Goal: Task Accomplishment & Management: Manage account settings

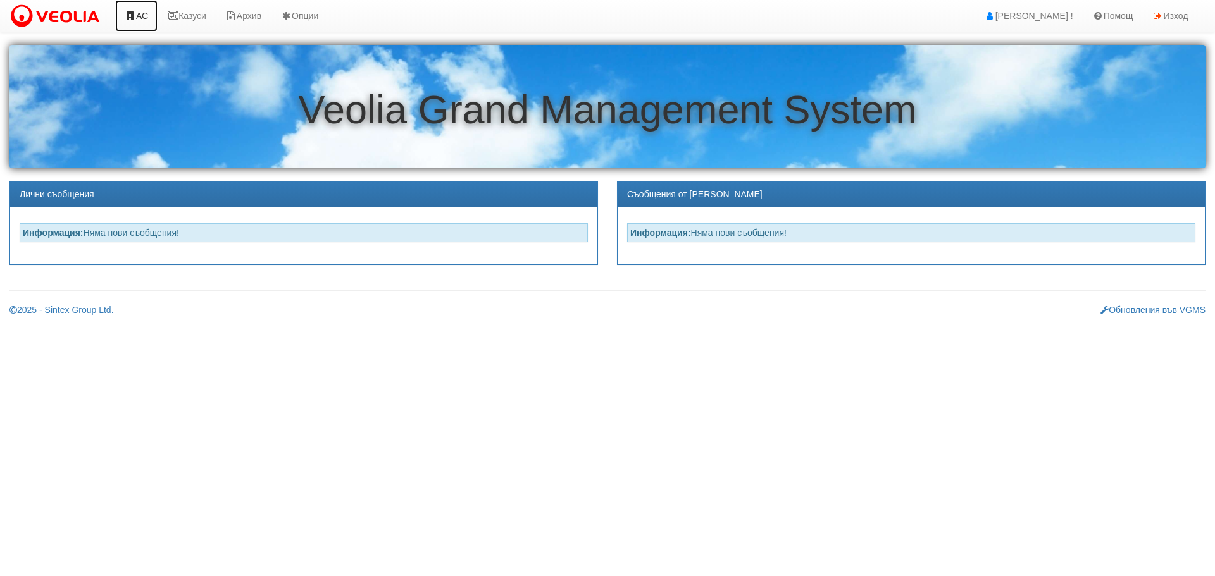
click at [147, 16] on link "АС" at bounding box center [136, 16] width 42 height 32
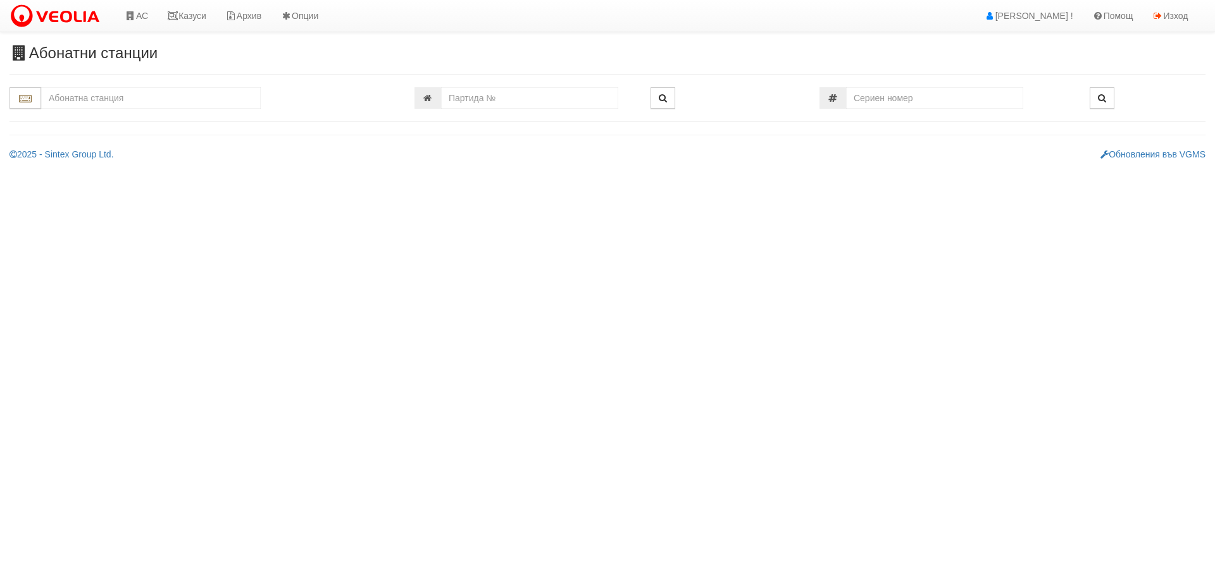
click at [144, 94] on input "text" at bounding box center [151, 98] width 220 height 22
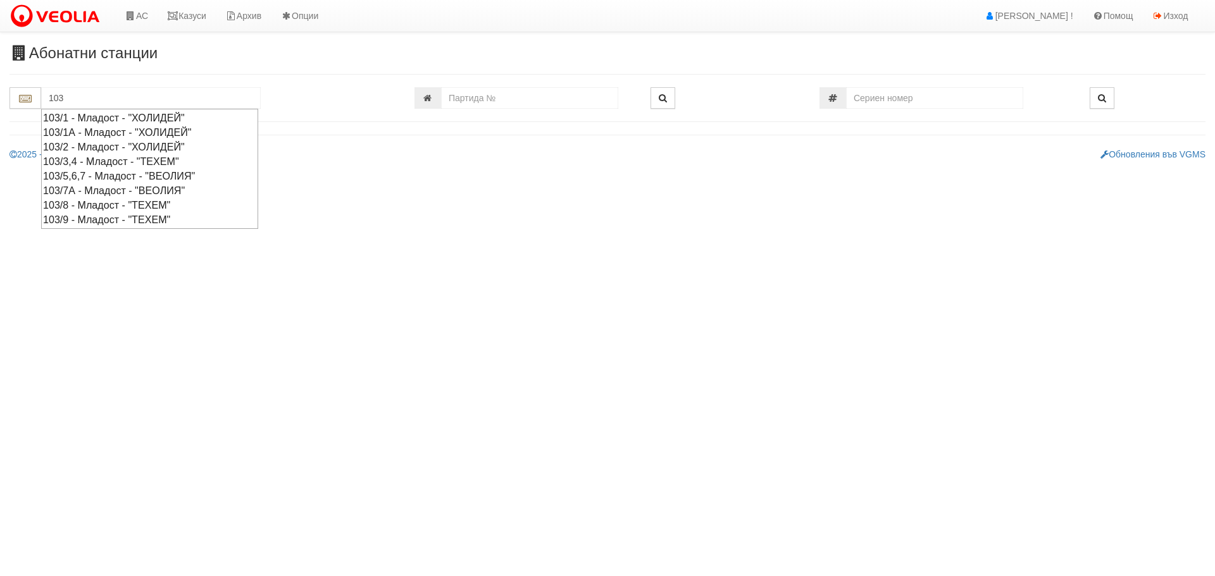
type input "103"
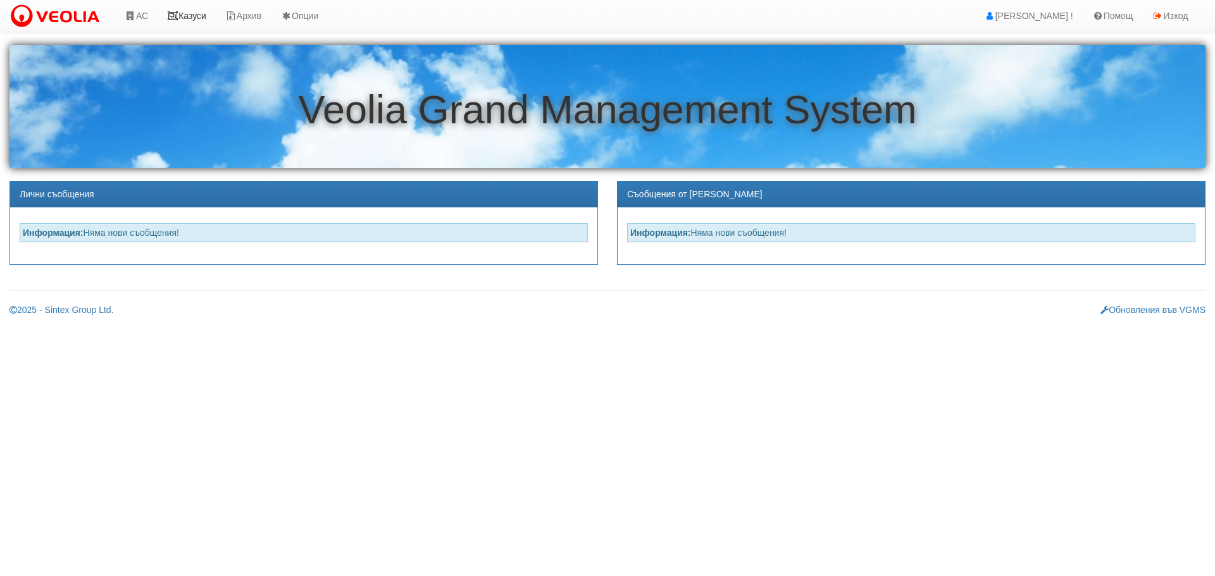
click at [201, 15] on link "Казуси" at bounding box center [187, 16] width 58 height 32
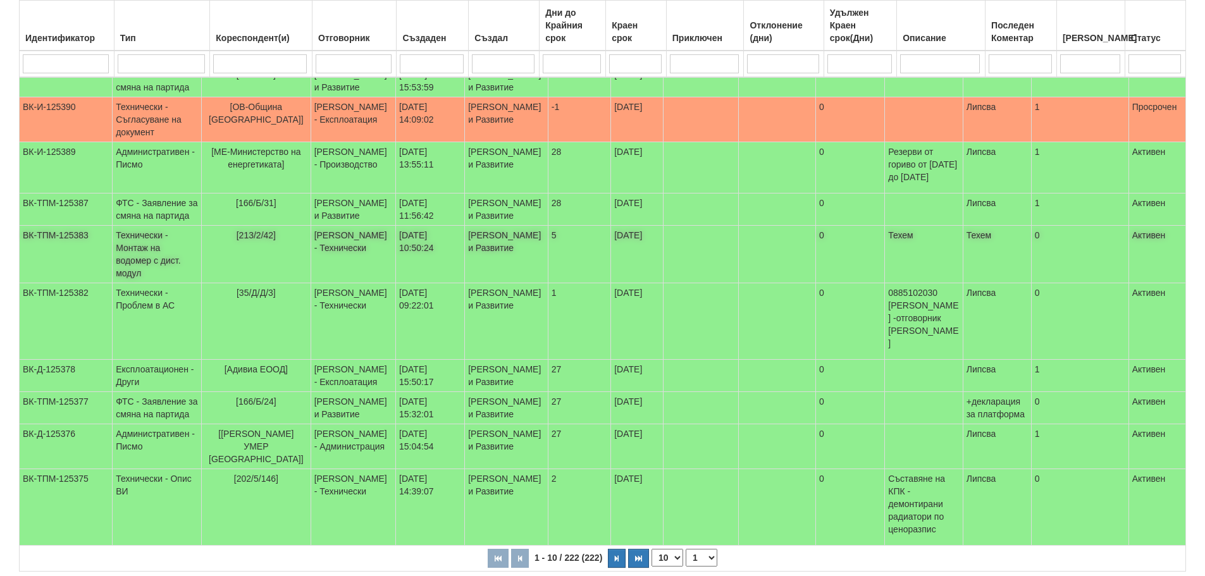
scroll to position [190, 0]
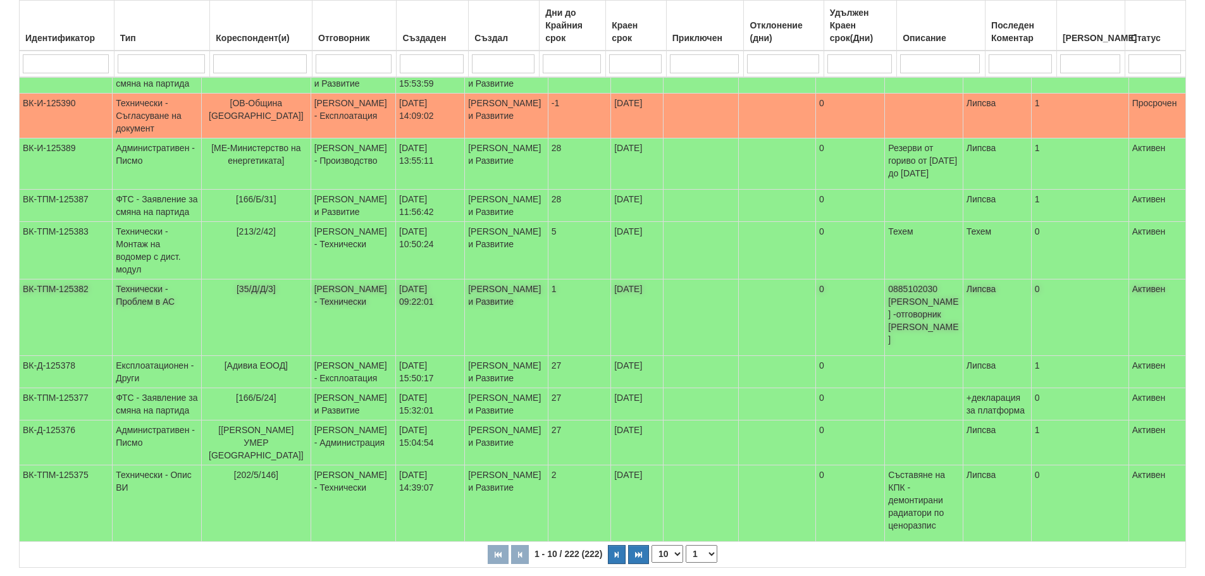
click at [158, 356] on td "Технически - Проблем в АС" at bounding box center [157, 318] width 89 height 77
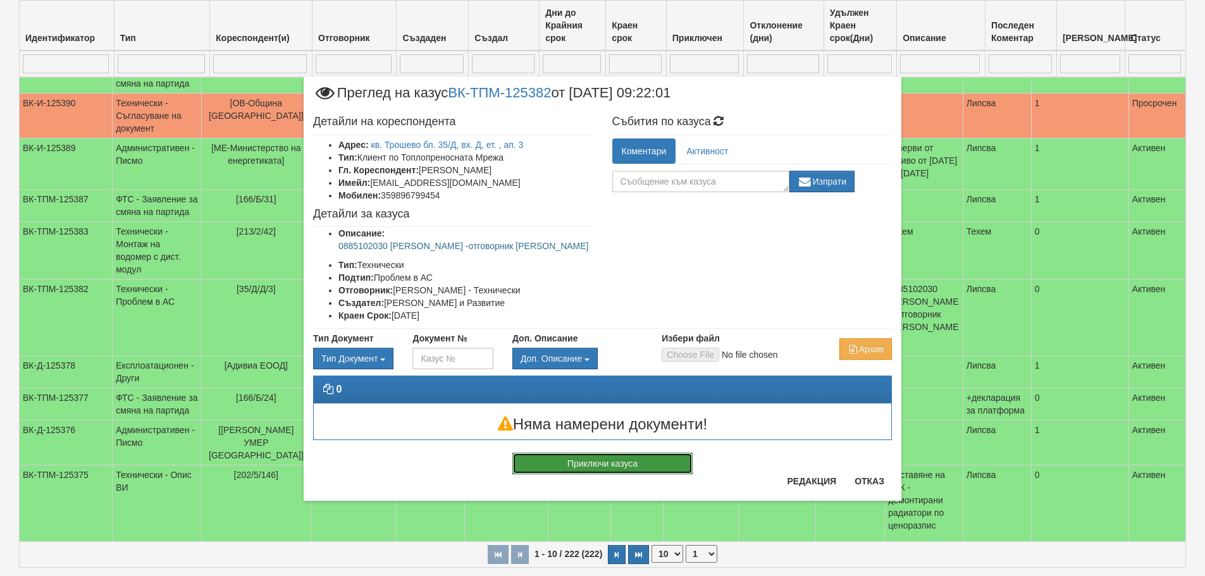
click at [622, 461] on button "Приключи казуса" at bounding box center [602, 464] width 180 height 22
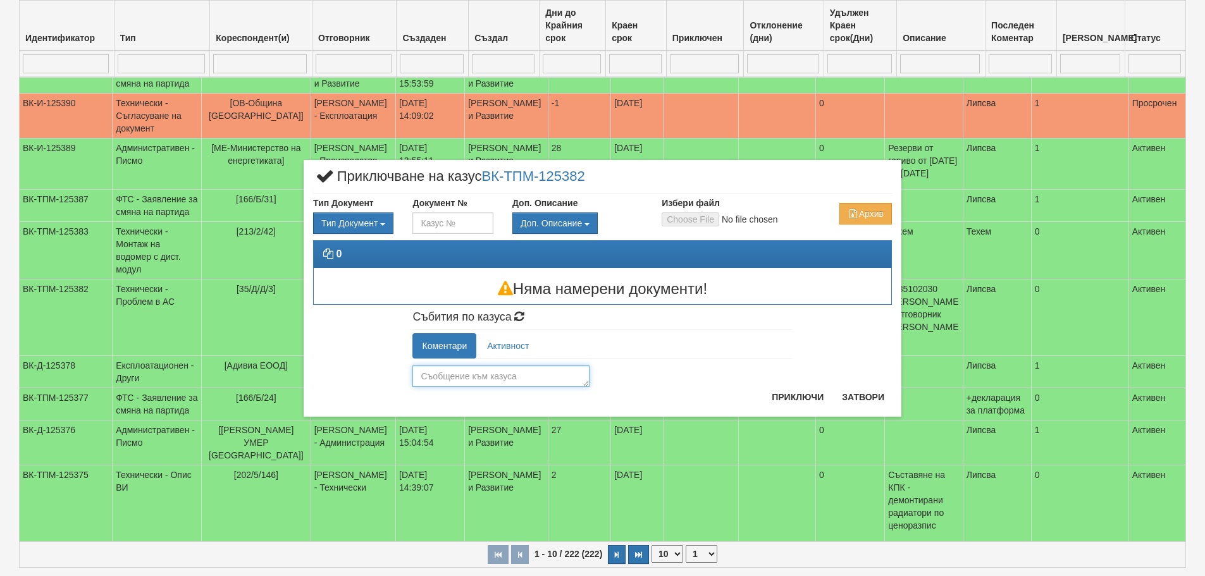
click at [522, 380] on textarea at bounding box center [500, 377] width 177 height 22
type textarea "Отстранено"
click at [783, 400] on button "Приключи" at bounding box center [797, 397] width 67 height 20
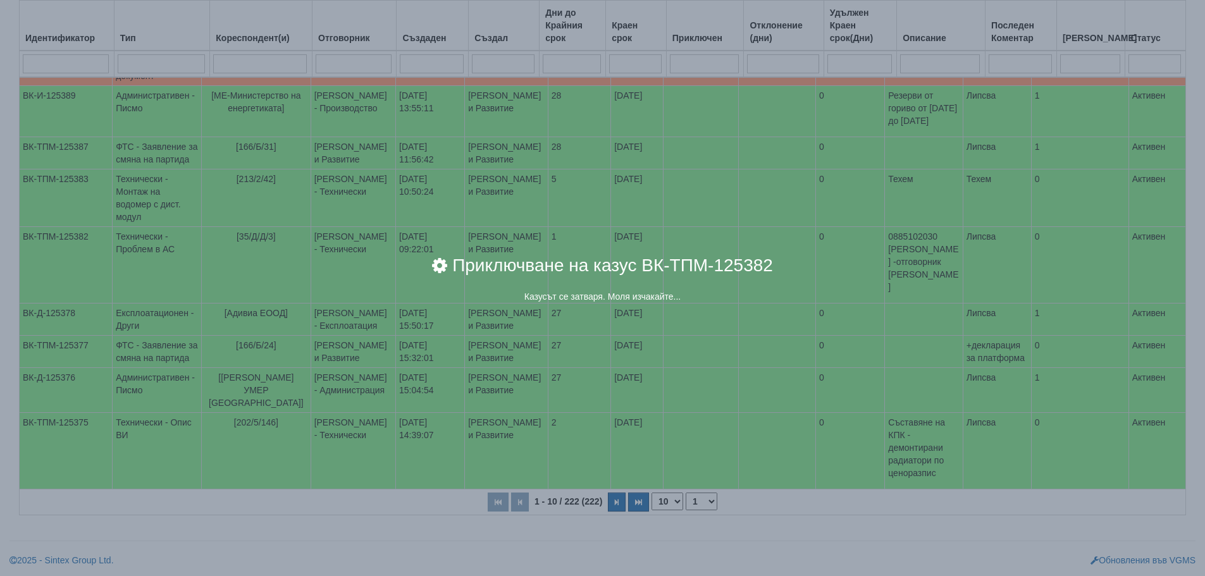
scroll to position [316, 0]
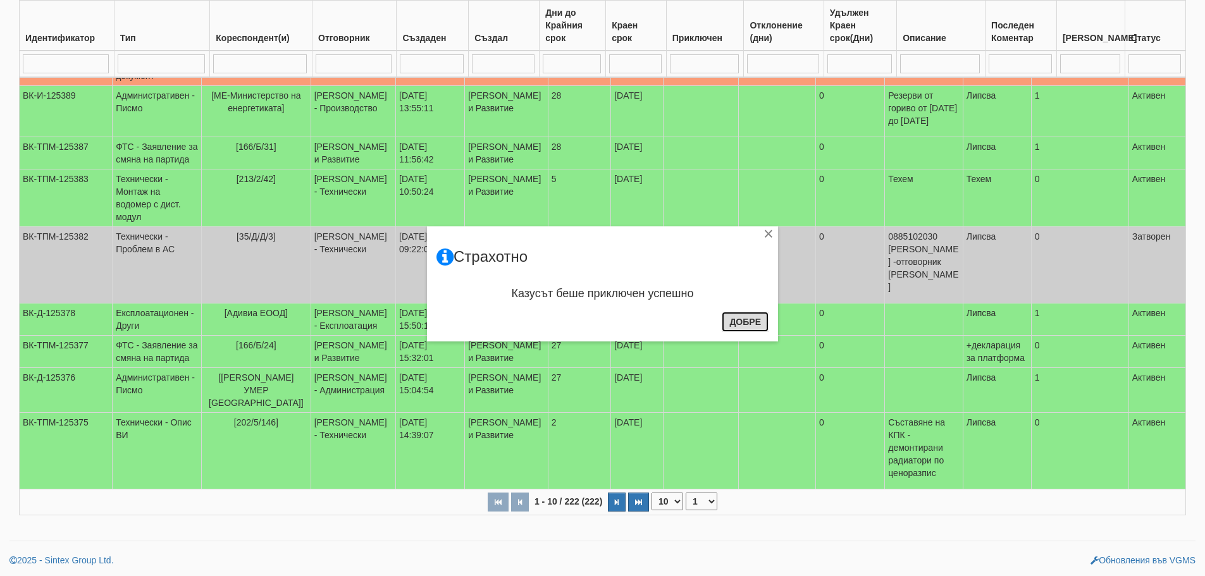
click at [755, 323] on button "Добре" at bounding box center [745, 322] width 47 height 20
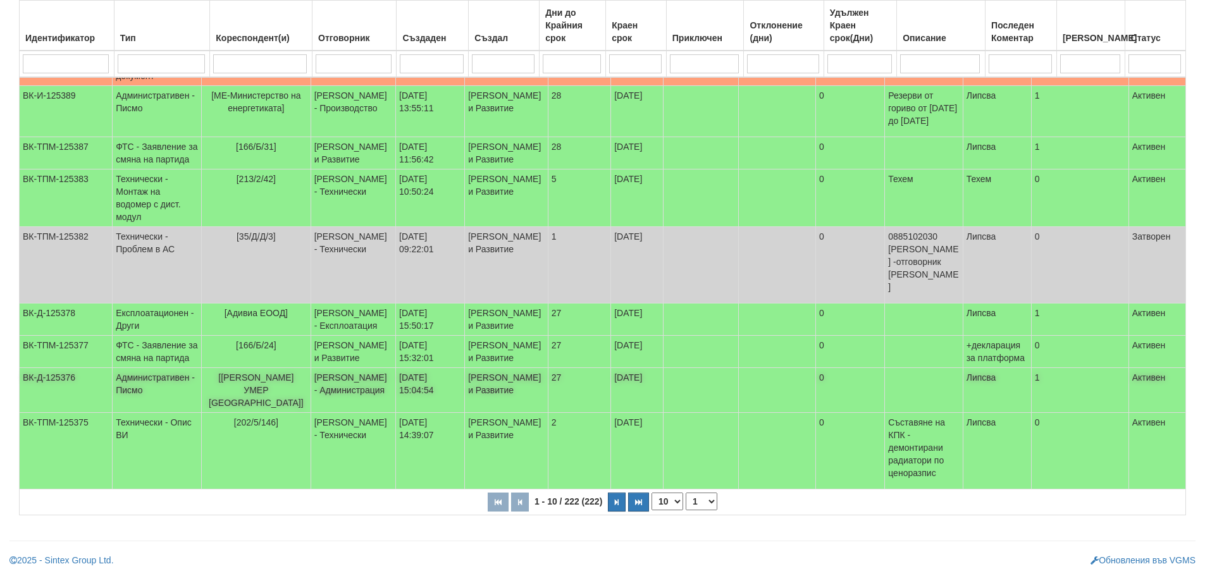
scroll to position [331, 0]
click at [703, 500] on select "1 2 3 4 5 6 10 15 20 23" at bounding box center [702, 502] width 32 height 18
click at [688, 511] on select "1 2 3 4 5 6 10 15 20 23" at bounding box center [702, 502] width 32 height 18
select select "2"
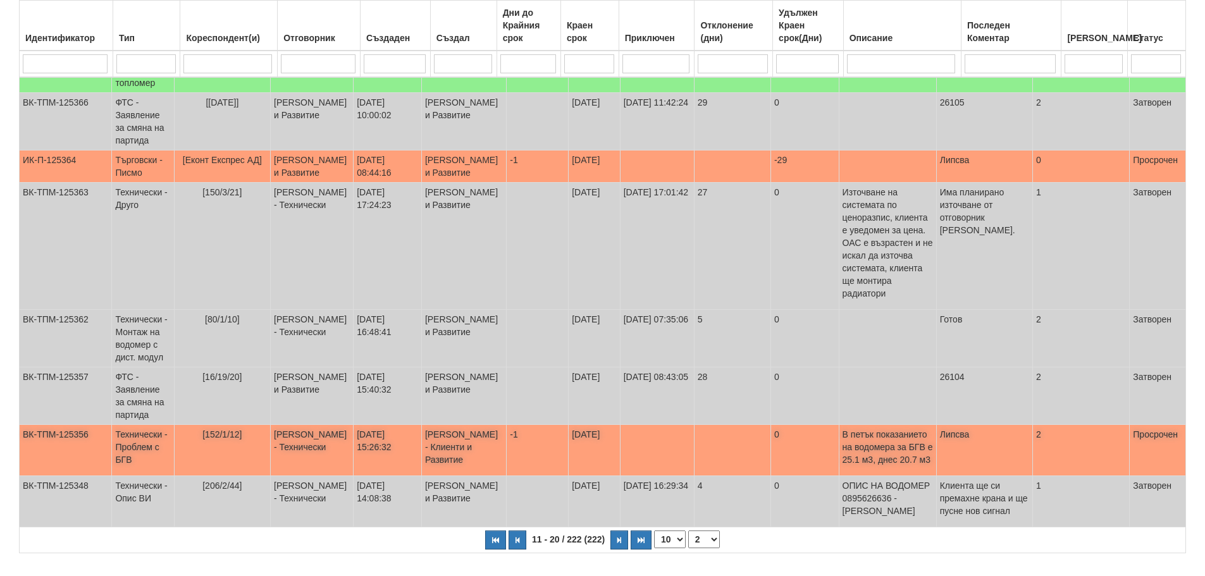
click at [137, 443] on td "Технически - Проблем с БГВ" at bounding box center [143, 450] width 62 height 51
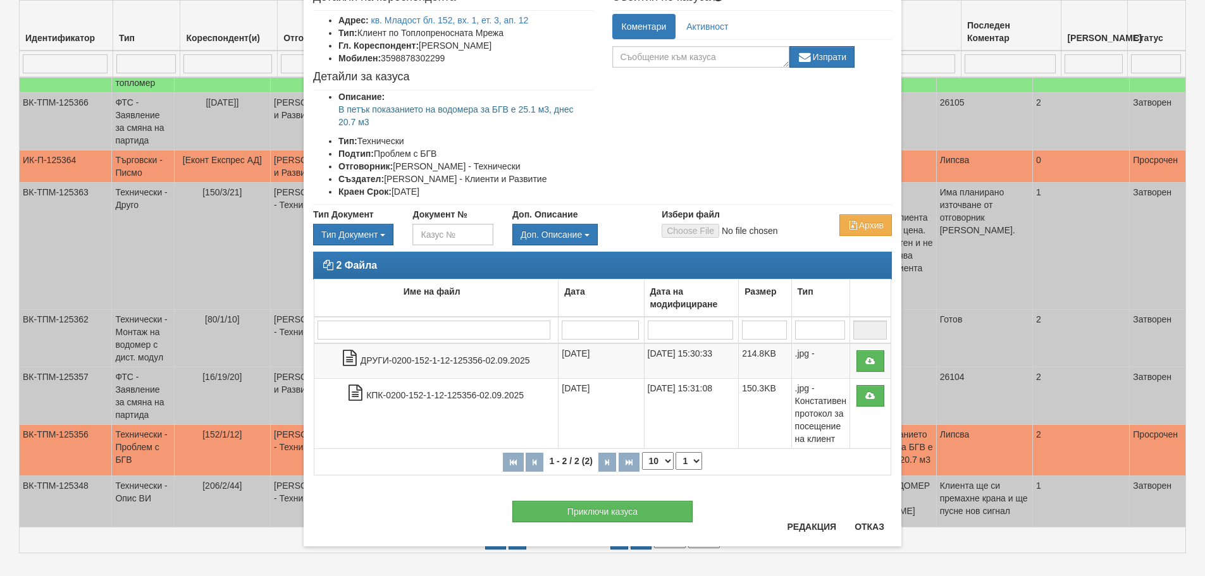
scroll to position [82, 0]
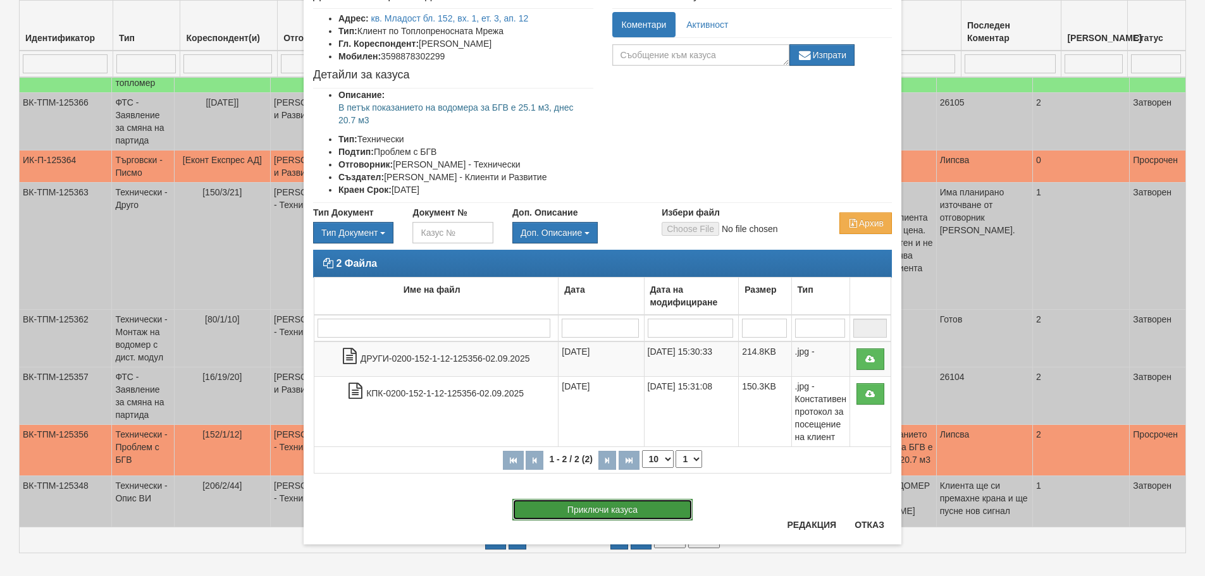
click at [647, 511] on button "Приключи казуса" at bounding box center [602, 510] width 180 height 22
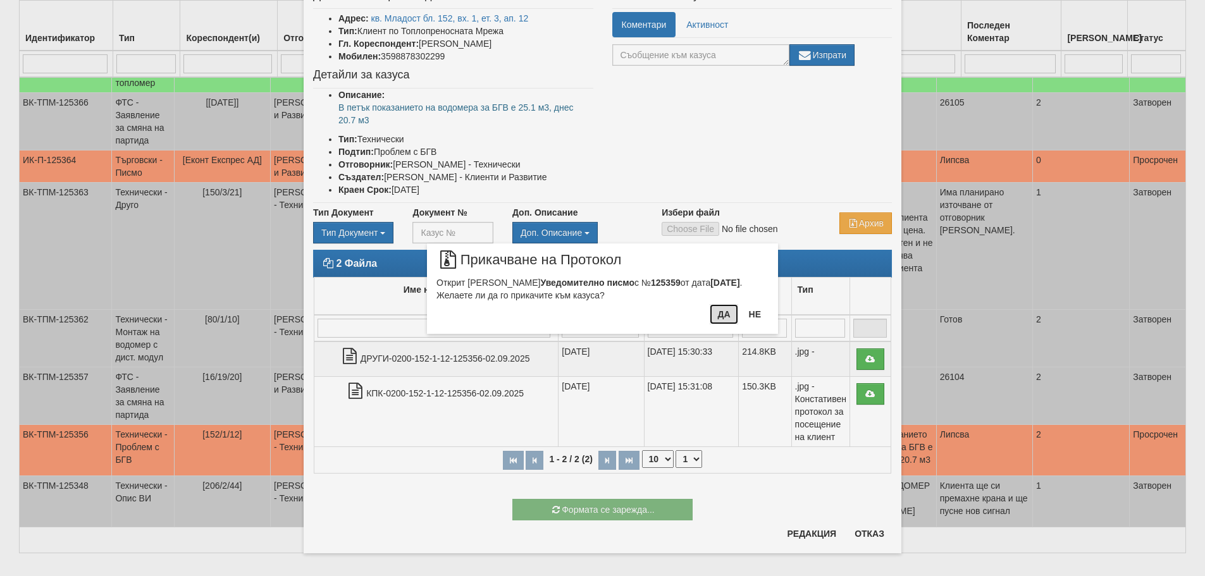
click at [719, 314] on button "Да" at bounding box center [724, 314] width 28 height 20
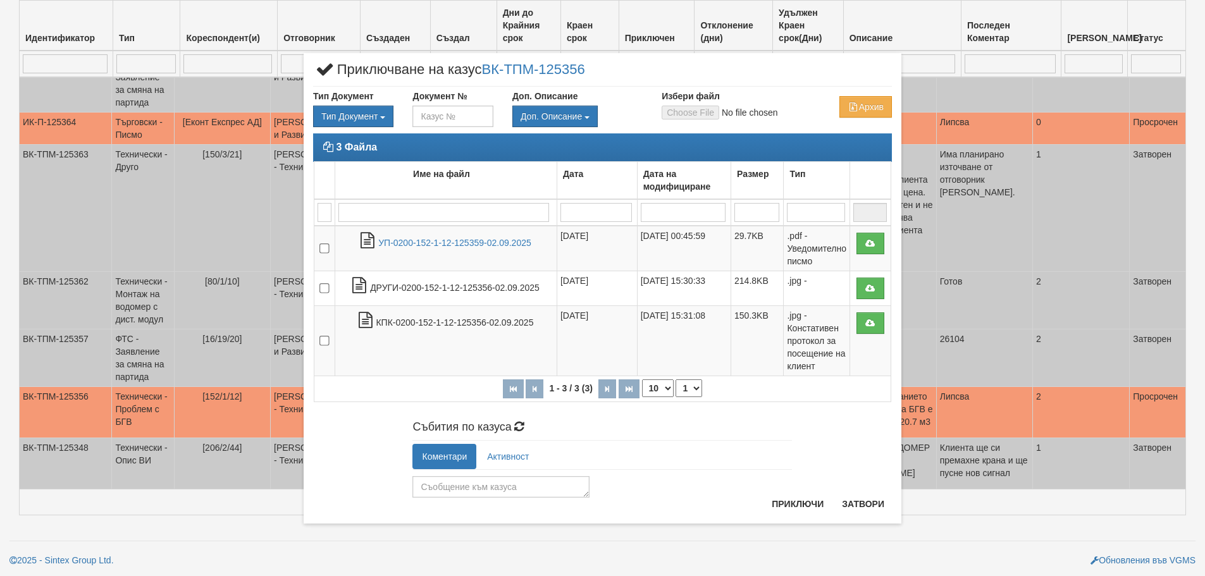
scroll to position [381, 0]
click at [542, 486] on textarea at bounding box center [500, 487] width 177 height 22
type textarea "отстранено"
click at [789, 504] on button "Приключи" at bounding box center [797, 504] width 67 height 20
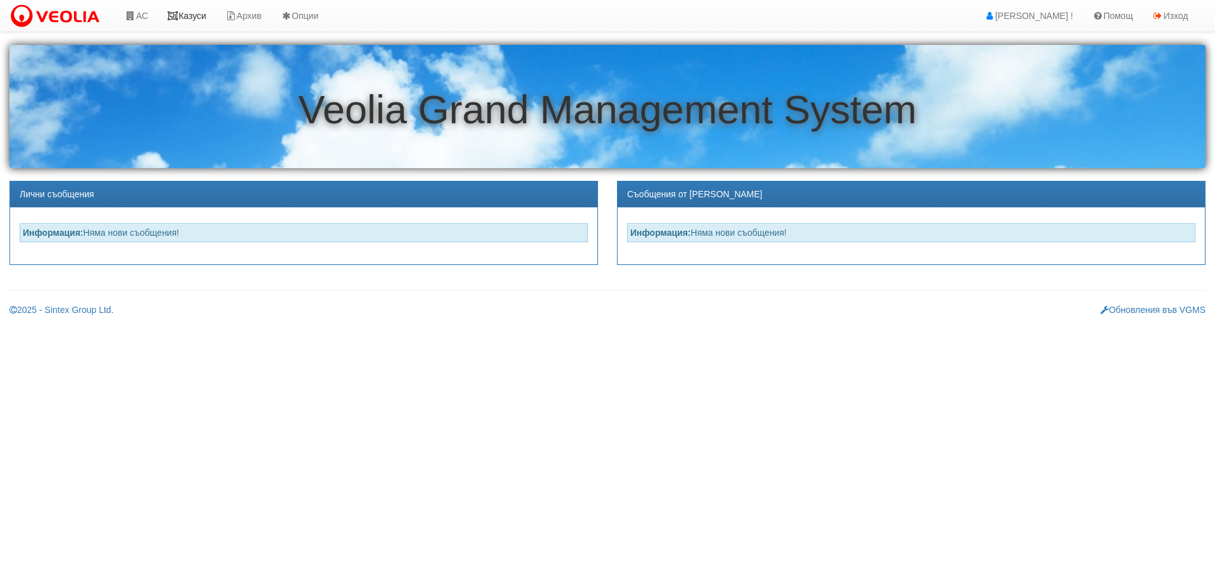
click at [191, 16] on link "Казуси" at bounding box center [187, 16] width 58 height 32
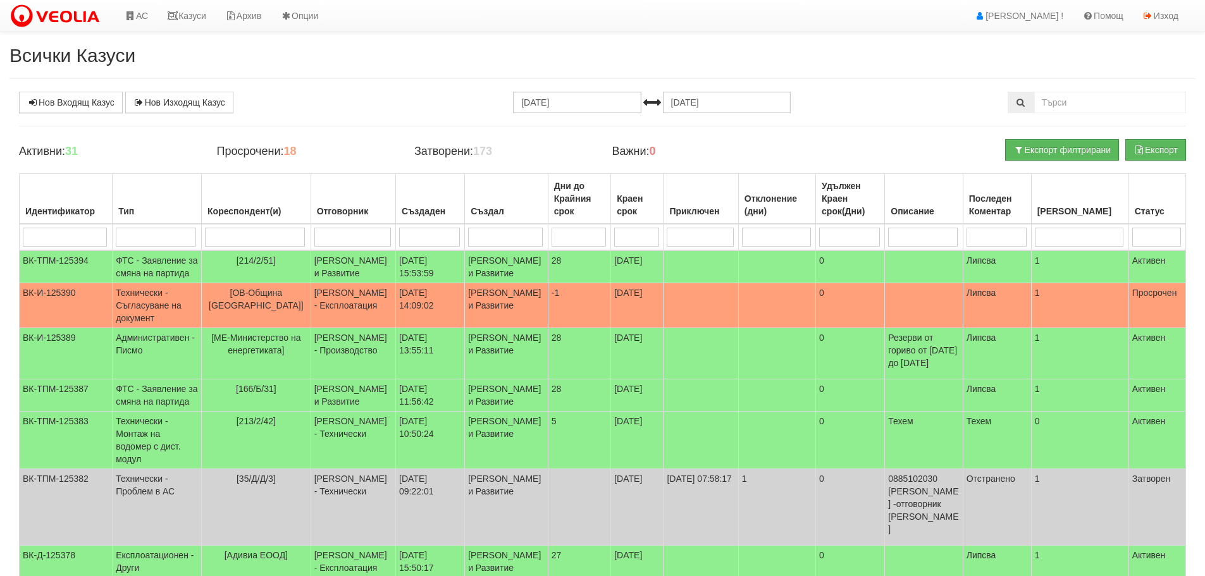
click at [379, 237] on input "search" at bounding box center [352, 237] width 77 height 19
type input "д"
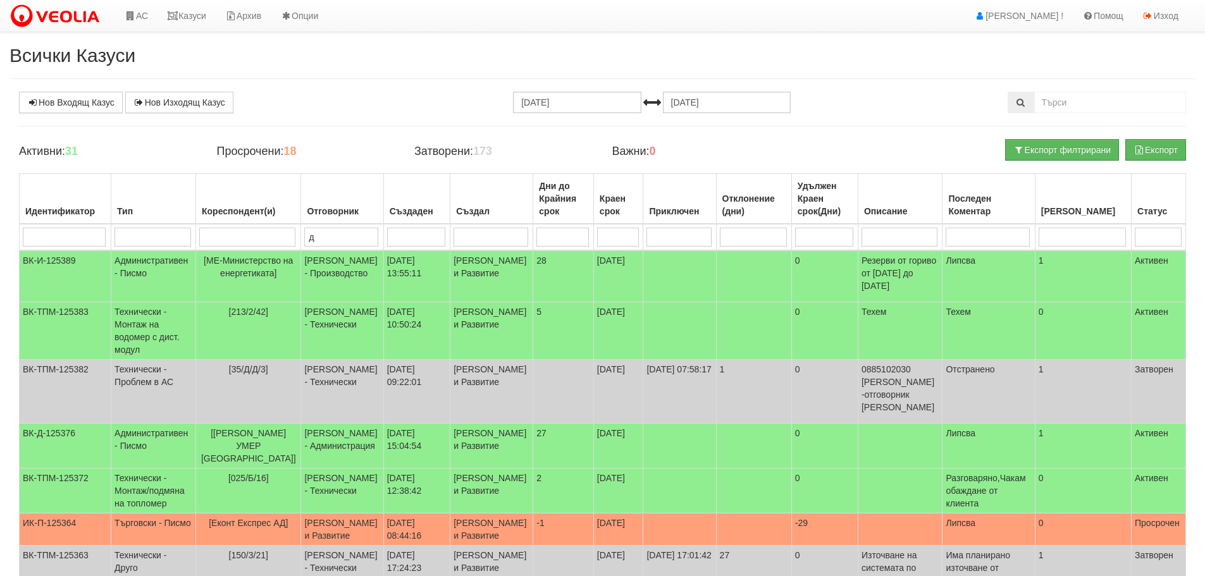
type input "ди"
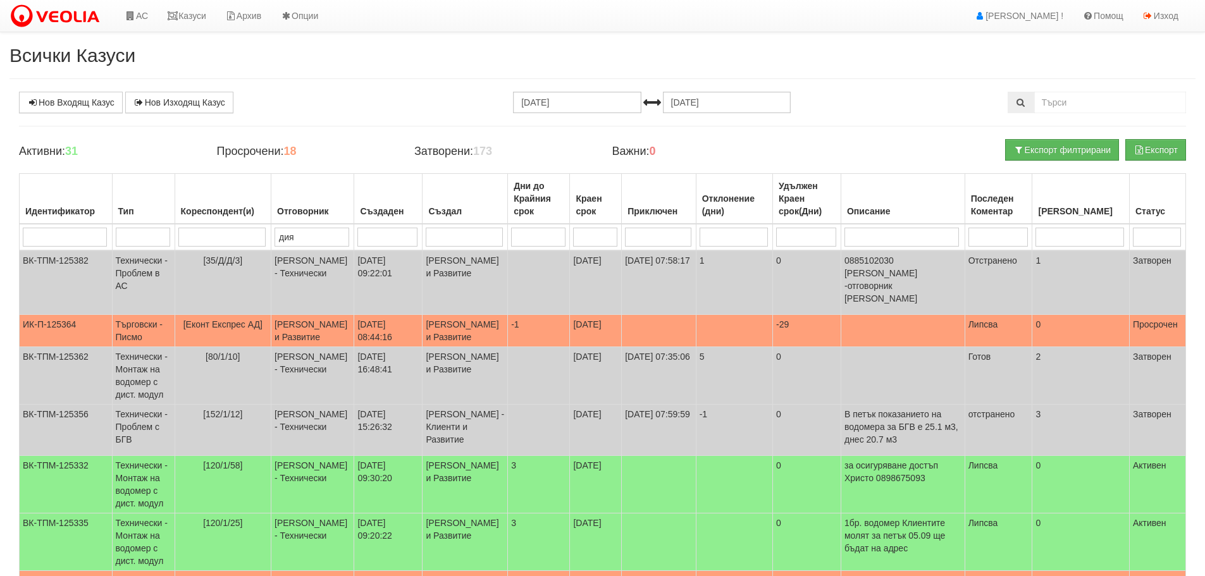
type input "диян"
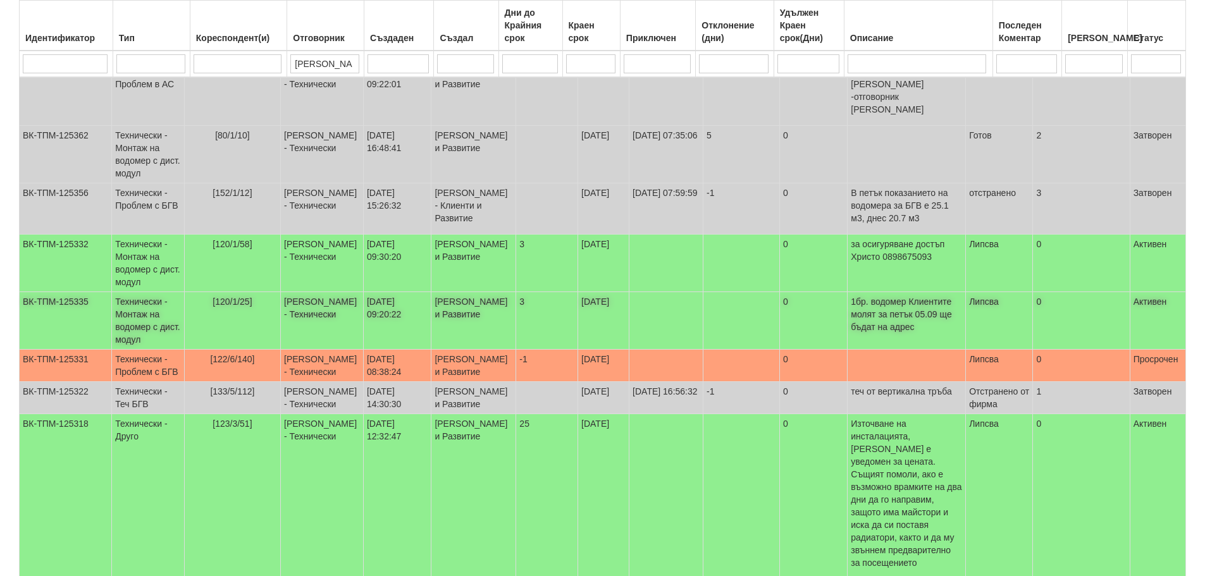
scroll to position [190, 0]
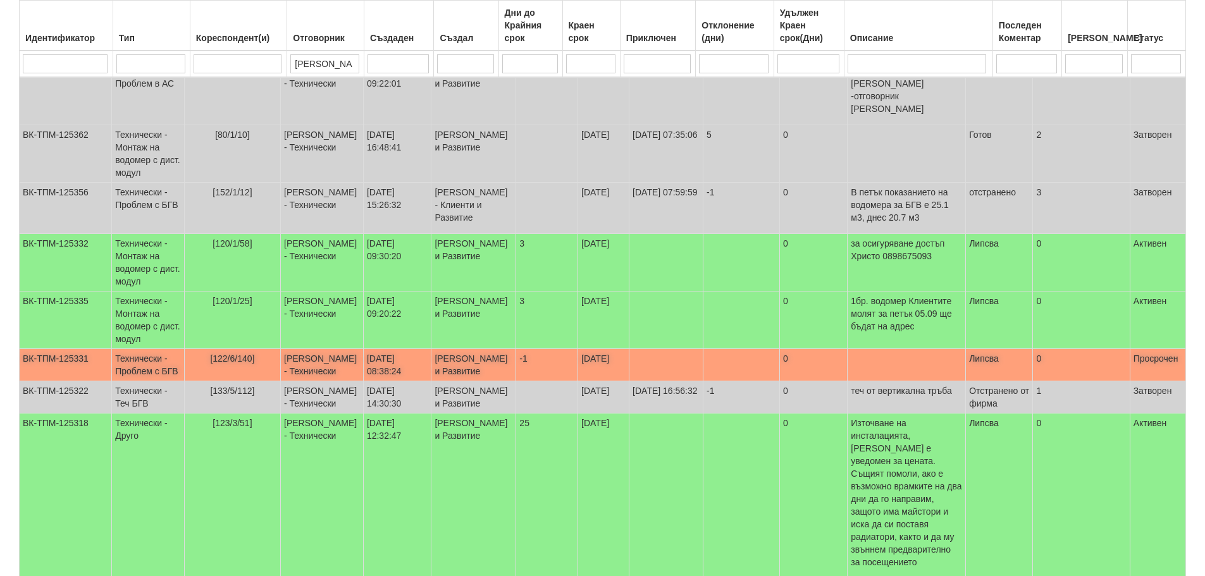
type input "диян"
click at [142, 359] on td "Технически - Проблем с БГВ" at bounding box center [148, 365] width 73 height 32
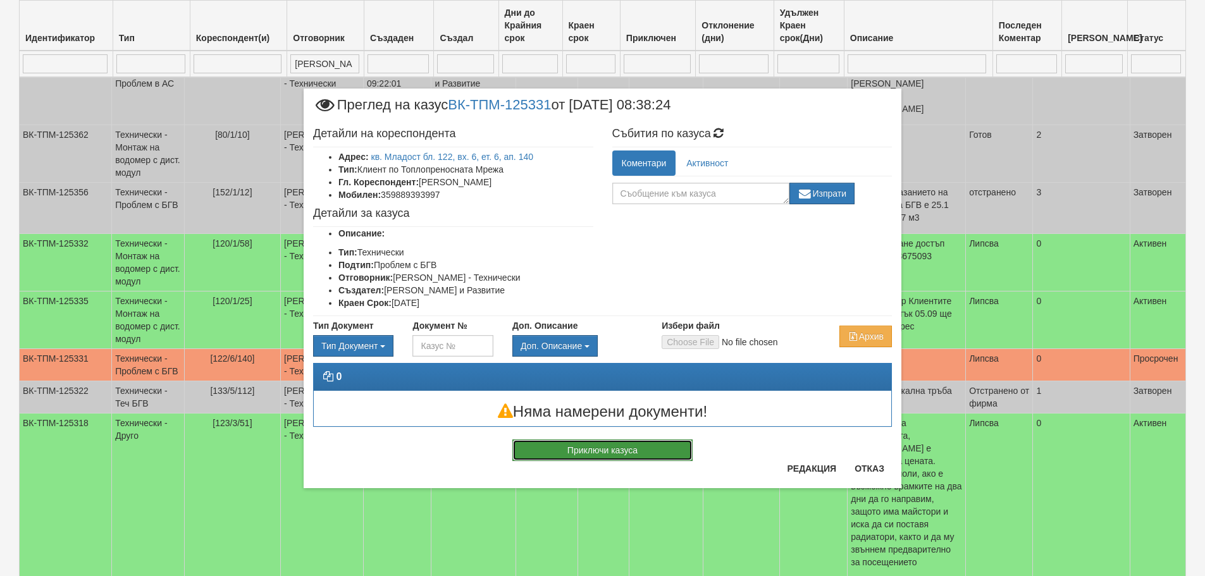
click at [643, 450] on button "Приключи казуса" at bounding box center [602, 451] width 180 height 22
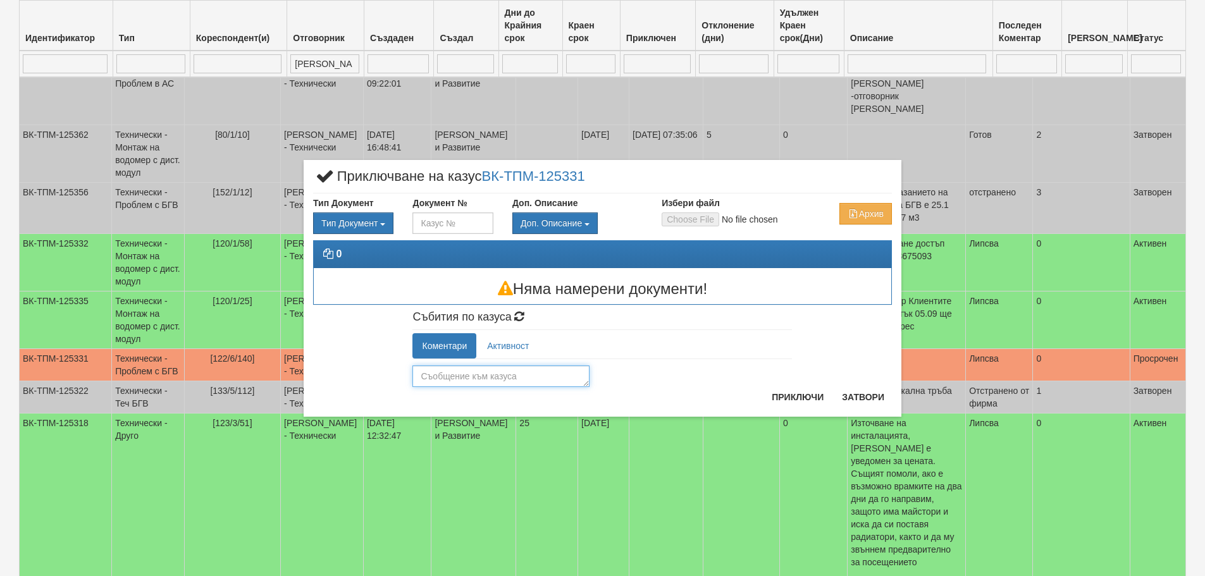
click at [545, 375] on textarea at bounding box center [500, 377] width 177 height 22
type textarea "Отстранено"
click at [805, 393] on button "Приключи" at bounding box center [797, 397] width 67 height 20
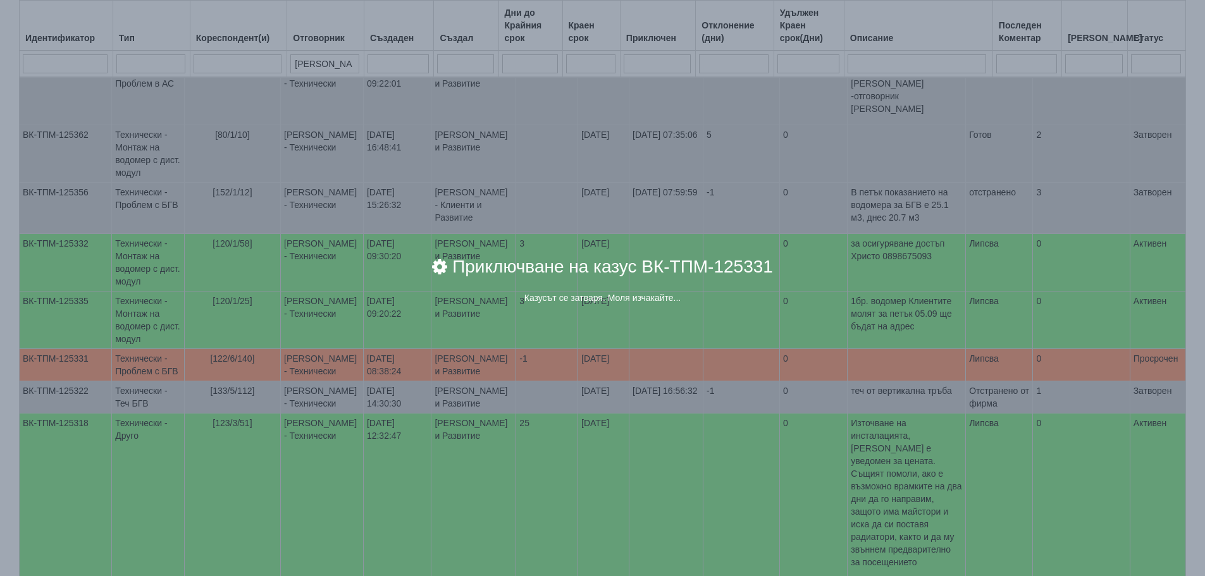
click at [130, 486] on div "× Приключване на казус ВК-ТПМ-125331 Казусът се затваря. Моля изчакайте..." at bounding box center [602, 288] width 1205 height 576
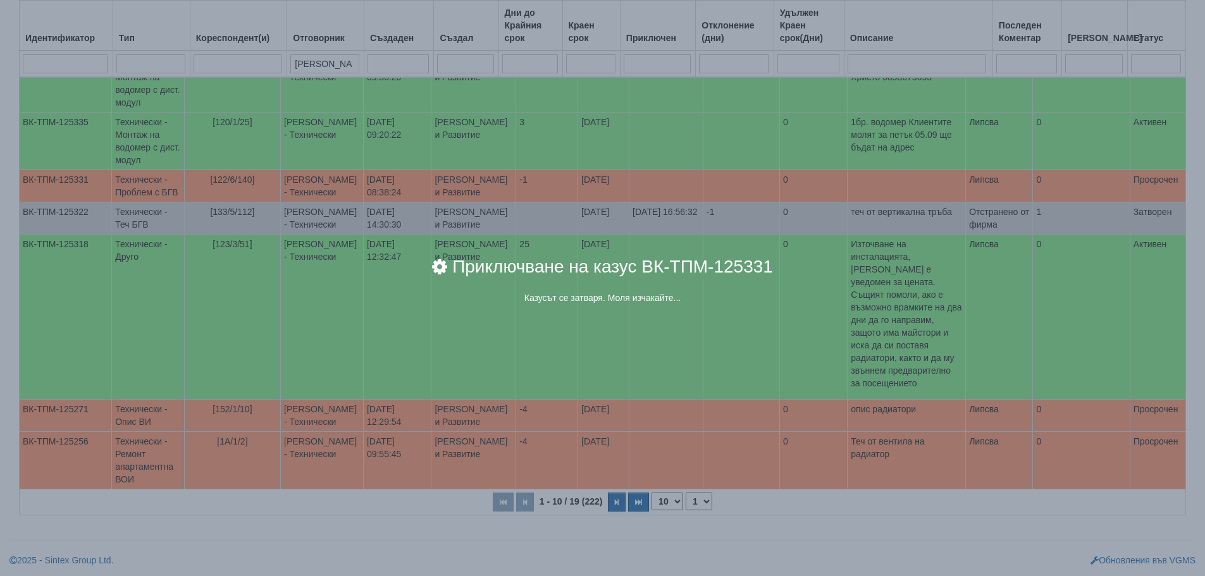
scroll to position [318, 0]
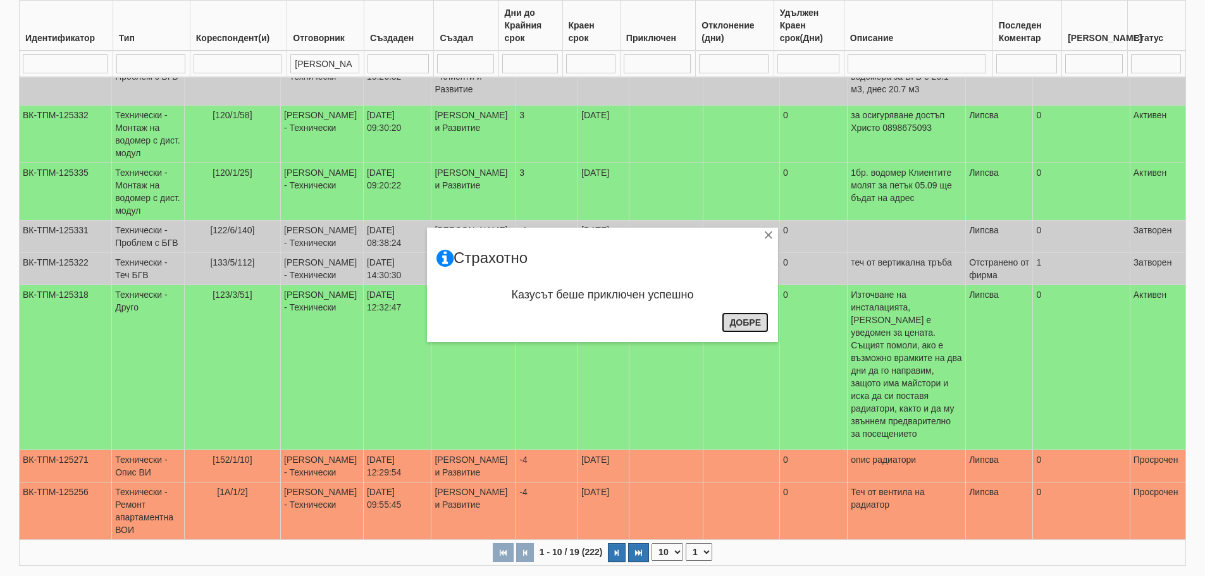
click at [753, 323] on button "Добре" at bounding box center [745, 323] width 47 height 20
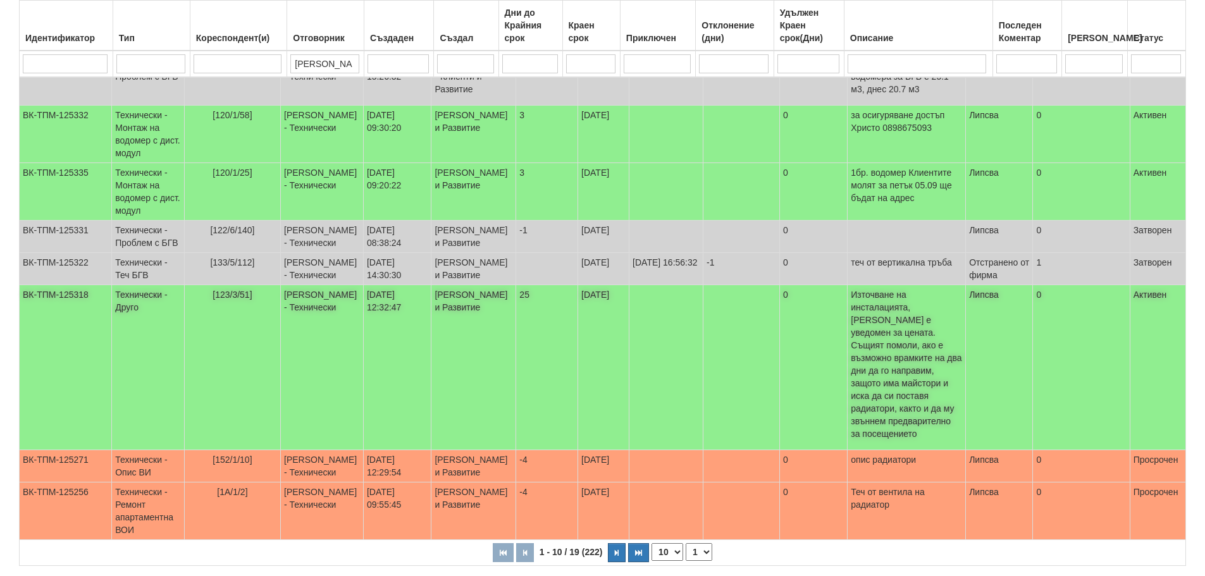
click at [134, 348] on td "Технически - Друго" at bounding box center [148, 367] width 73 height 165
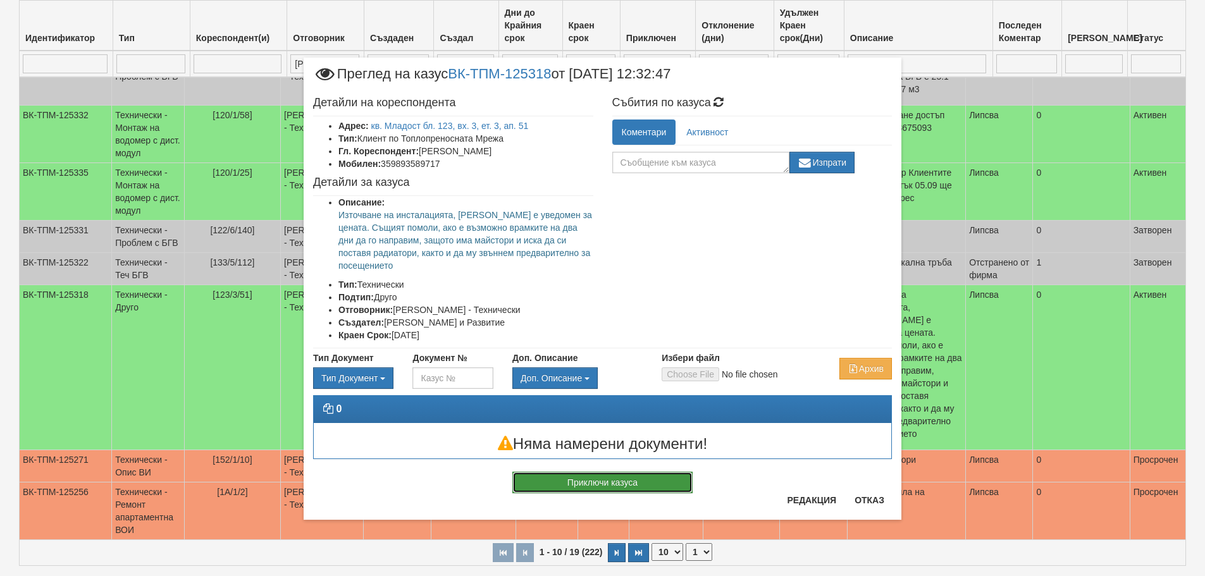
click at [654, 480] on button "Приключи казуса" at bounding box center [602, 483] width 180 height 22
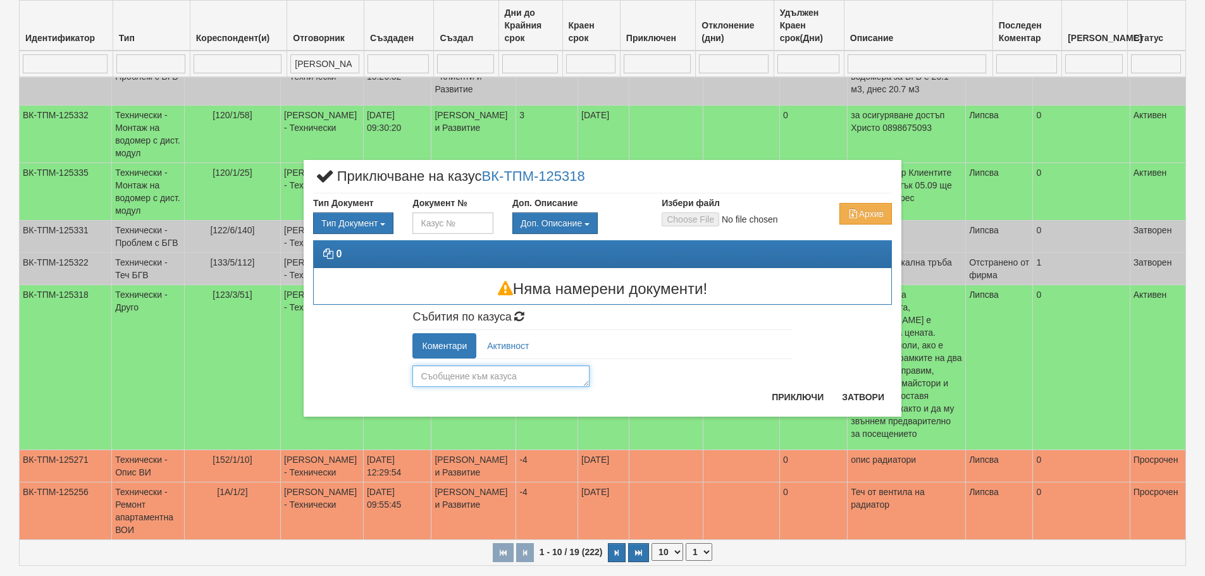
click at [542, 376] on textarea at bounding box center [500, 377] width 177 height 22
type textarea "Дренирано от ОАС"
click at [800, 400] on button "Приключи" at bounding box center [797, 397] width 67 height 20
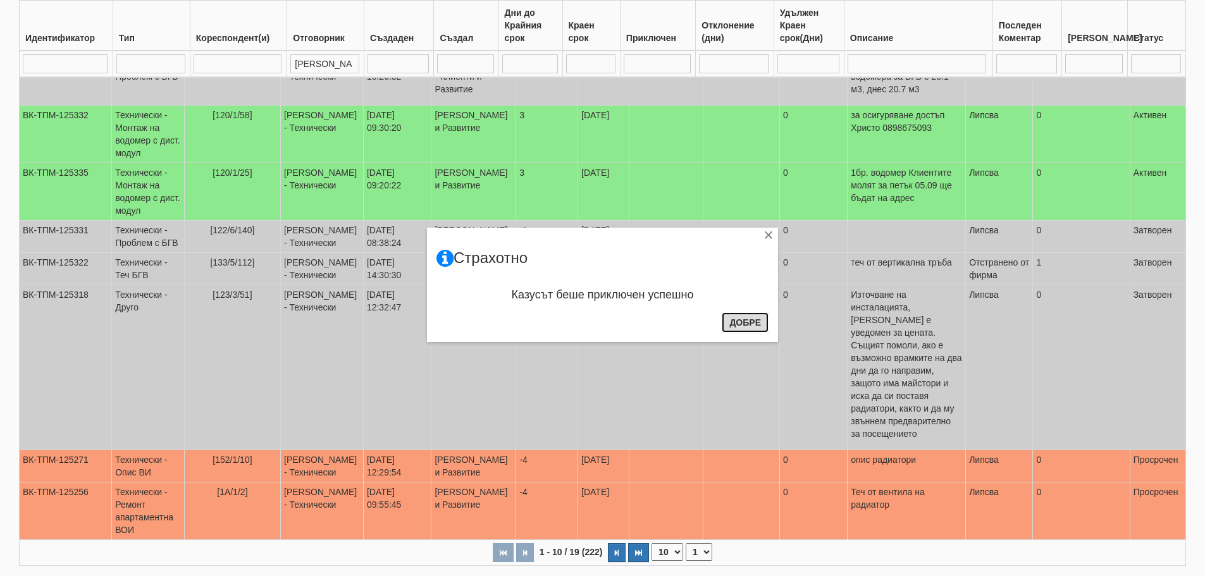
click at [764, 324] on button "Добре" at bounding box center [745, 323] width 47 height 20
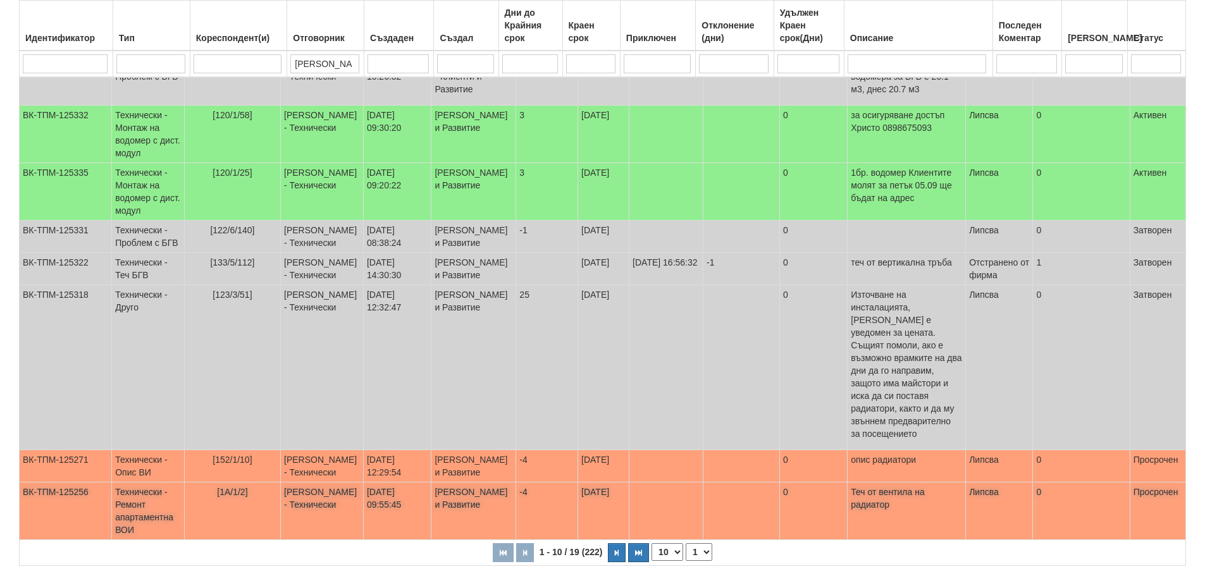
click at [147, 516] on td "Технически - Ремонт апартаментна ВОИ" at bounding box center [148, 512] width 73 height 58
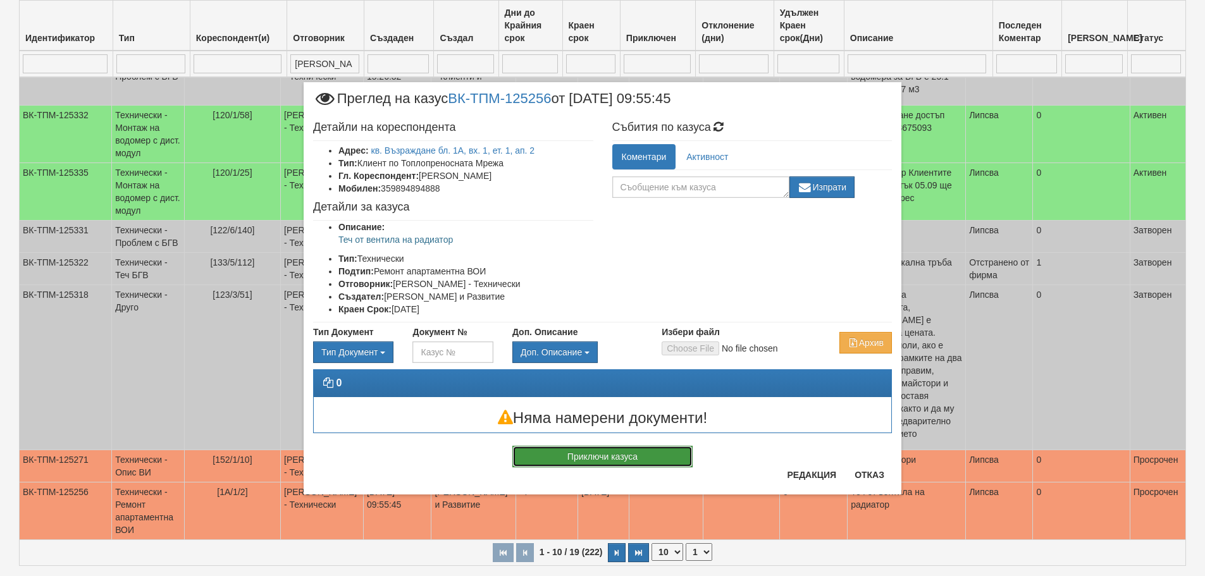
click at [657, 455] on button "Приключи казуса" at bounding box center [602, 457] width 180 height 22
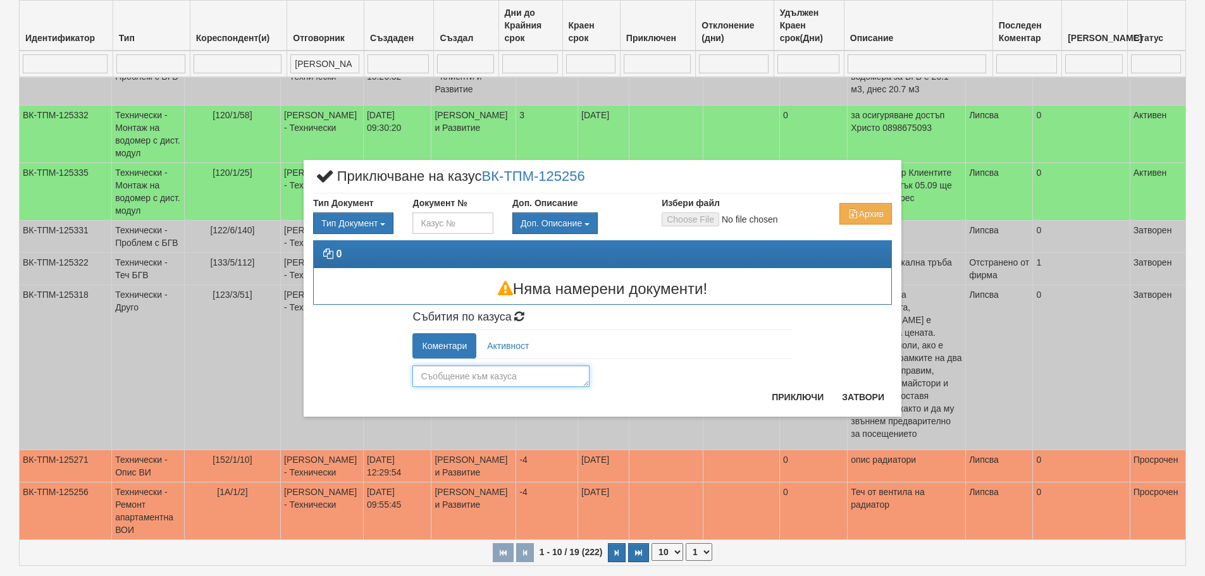
click at [536, 380] on textarea at bounding box center [500, 377] width 177 height 22
type textarea "Отстранено от ОАС"
click at [825, 397] on button "Приключи" at bounding box center [797, 397] width 67 height 20
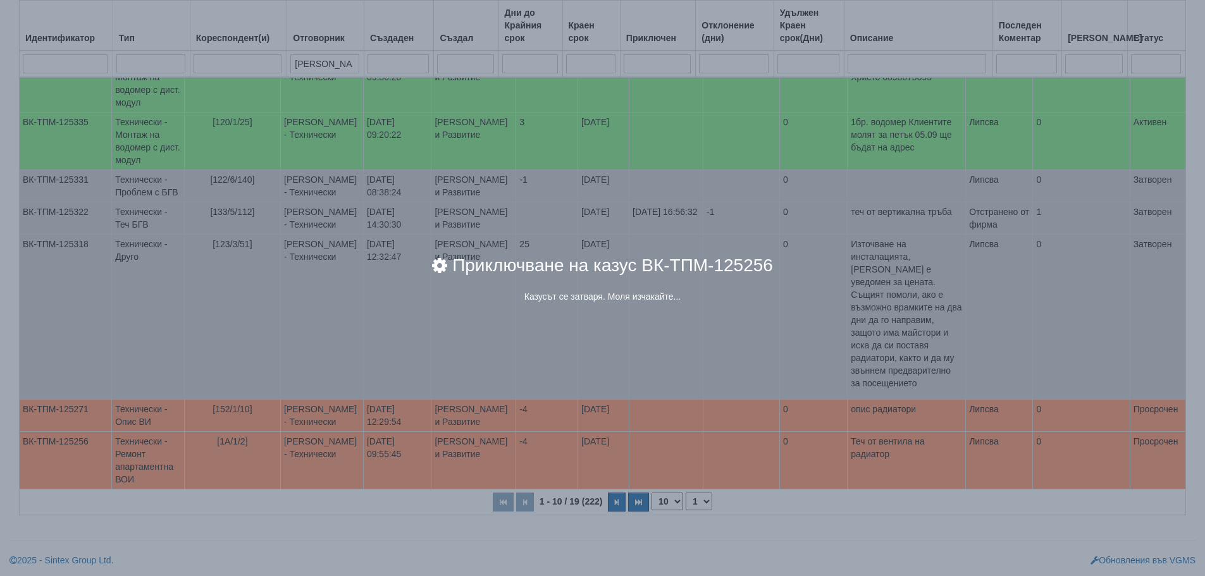
scroll to position [381, 0]
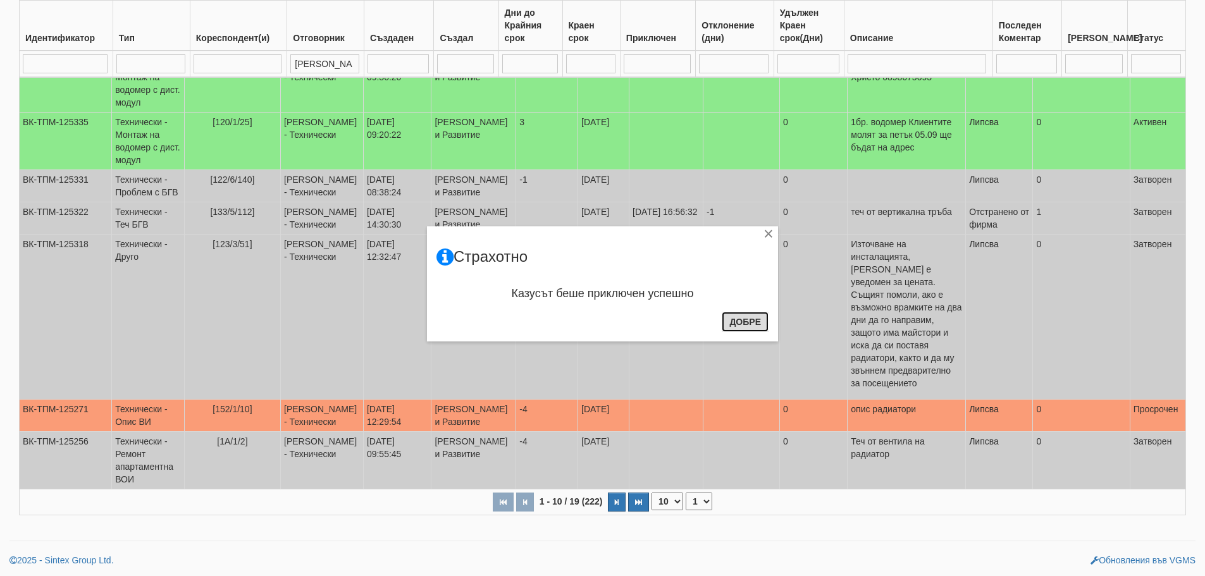
click at [752, 323] on button "Добре" at bounding box center [745, 322] width 47 height 20
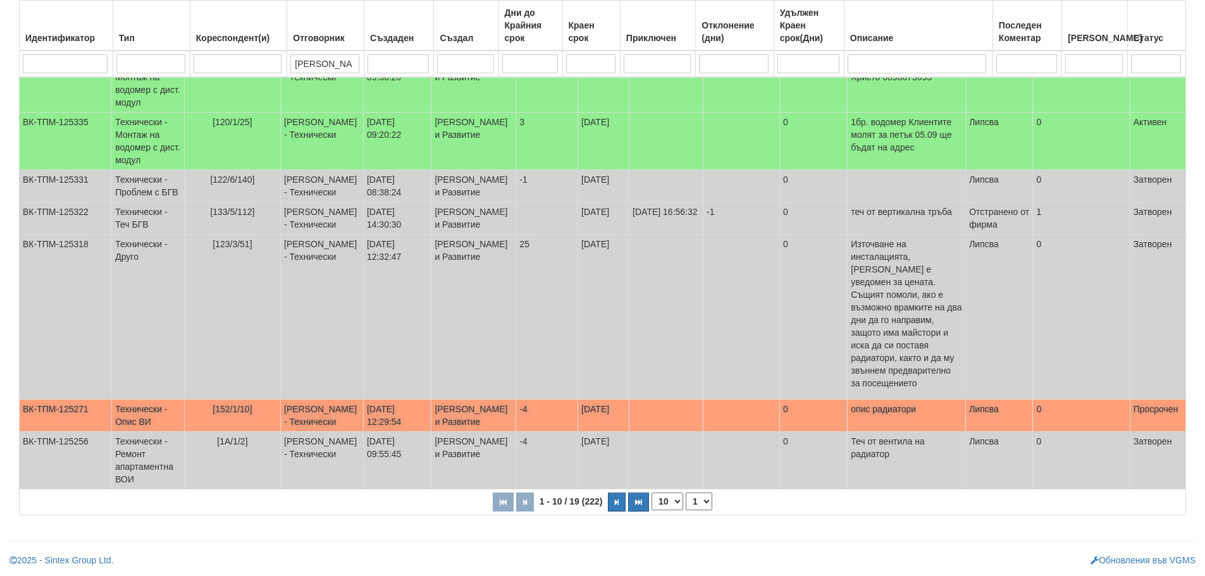
click at [305, 400] on td "[PERSON_NAME] - Технически" at bounding box center [322, 416] width 83 height 32
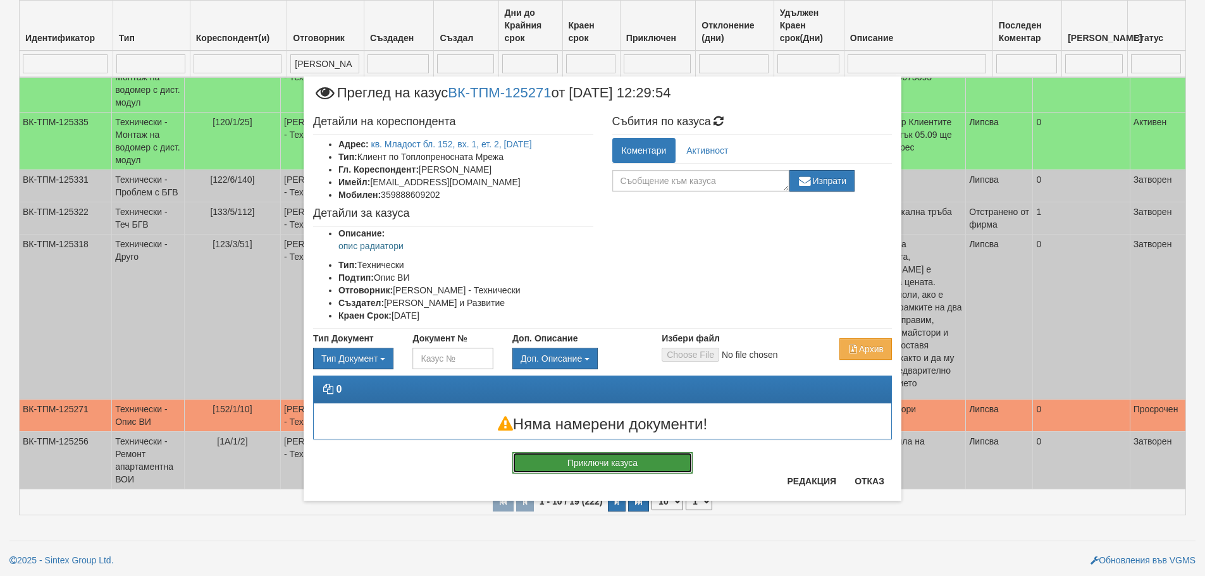
click at [645, 457] on button "Приключи казуса" at bounding box center [602, 463] width 180 height 22
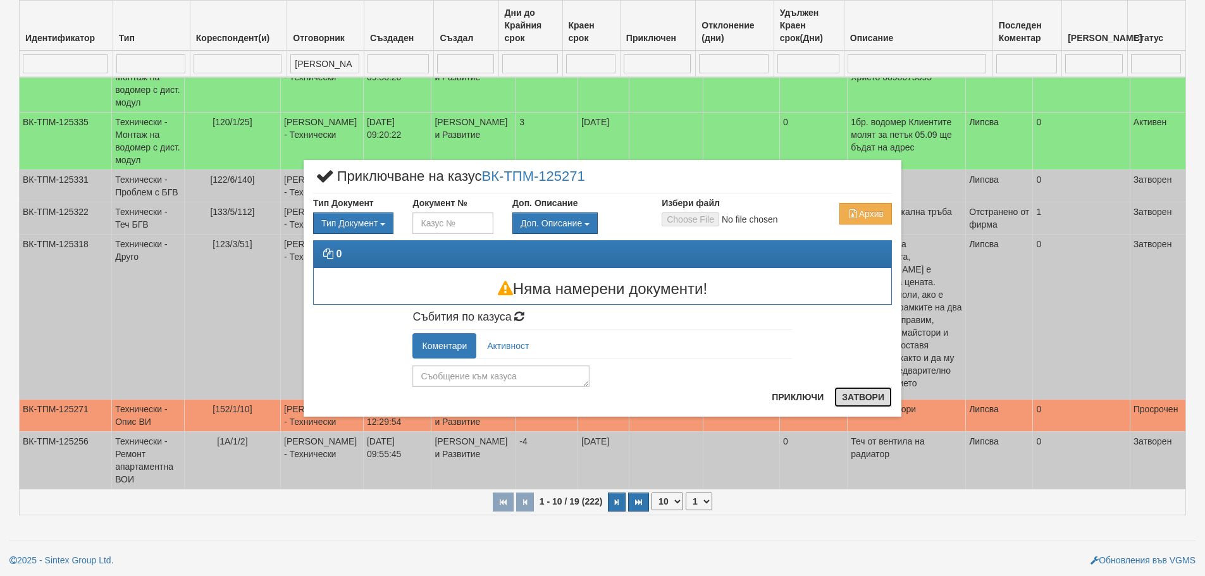
click at [869, 392] on button "Затвори" at bounding box center [863, 397] width 58 height 20
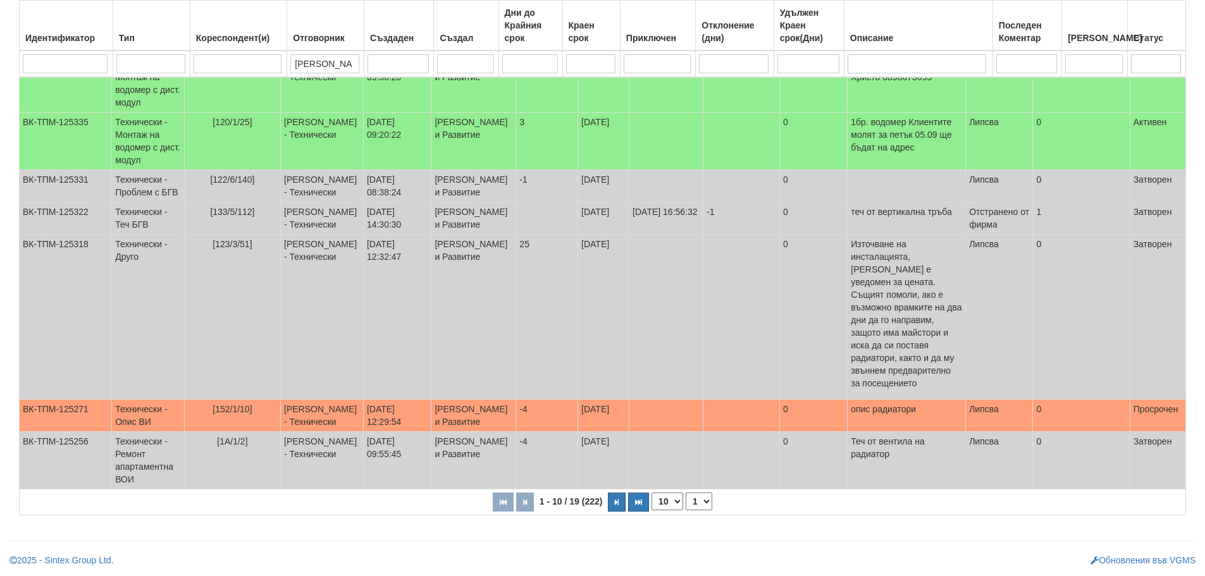
click at [696, 502] on select "1 2" at bounding box center [699, 502] width 27 height 18
select select "2"
click at [688, 493] on select "1 2" at bounding box center [699, 502] width 27 height 18
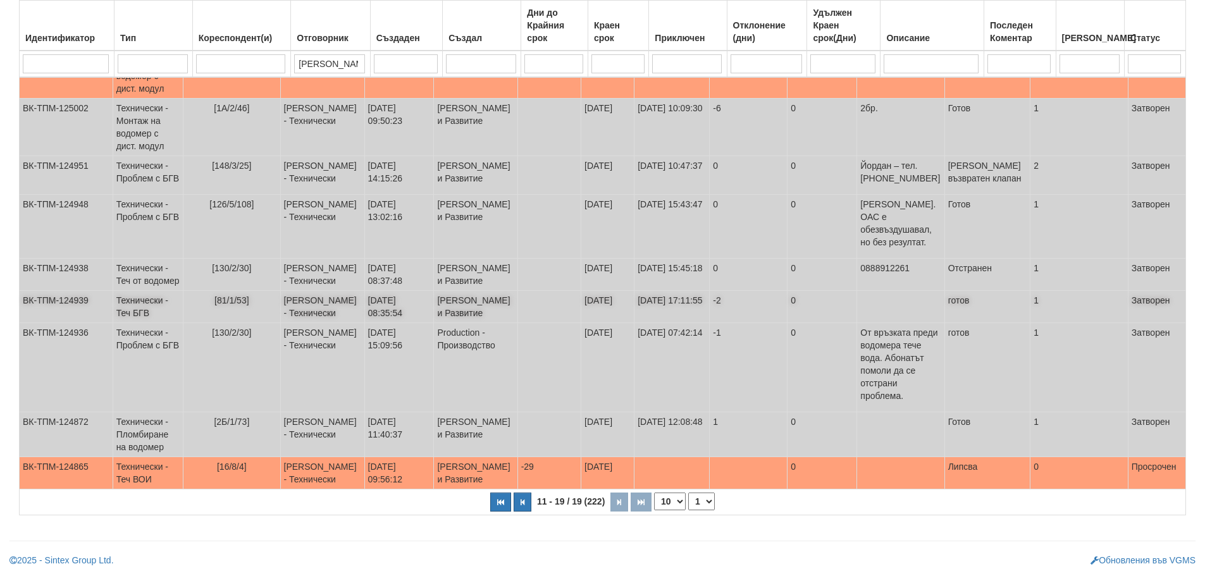
scroll to position [216, 0]
click at [702, 505] on select "1 2" at bounding box center [701, 502] width 27 height 18
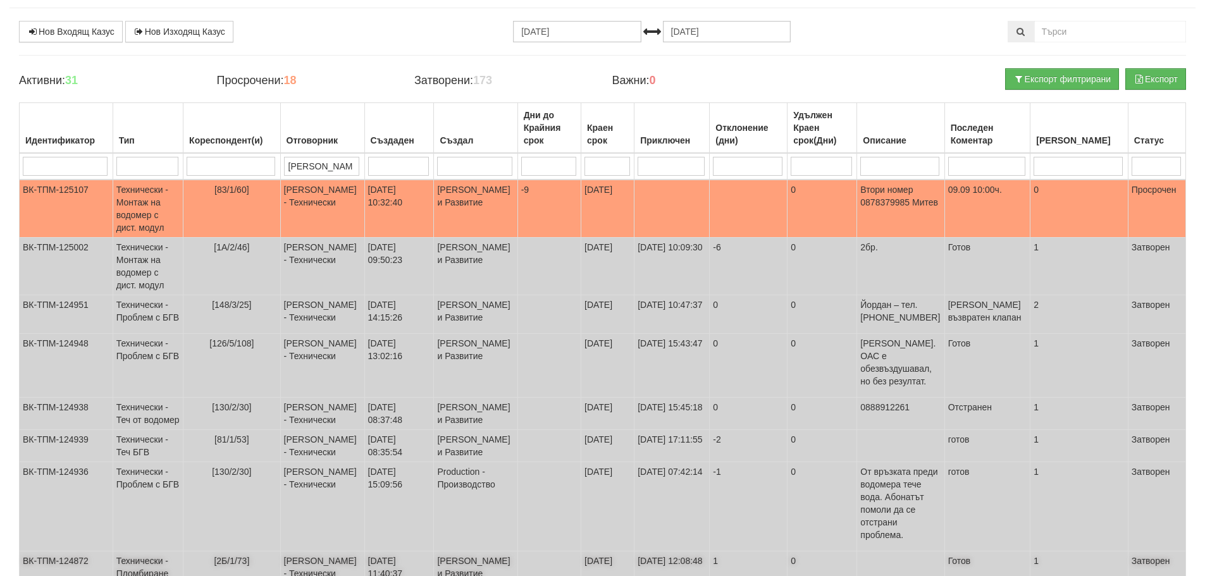
scroll to position [0, 0]
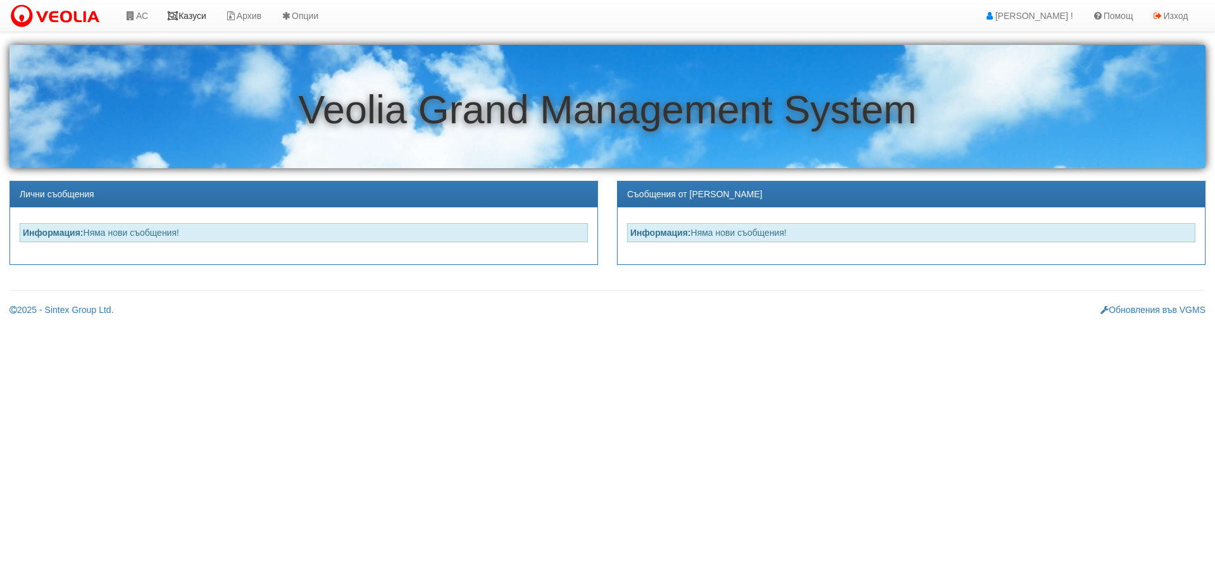
click at [191, 16] on link "Казуси" at bounding box center [187, 16] width 58 height 32
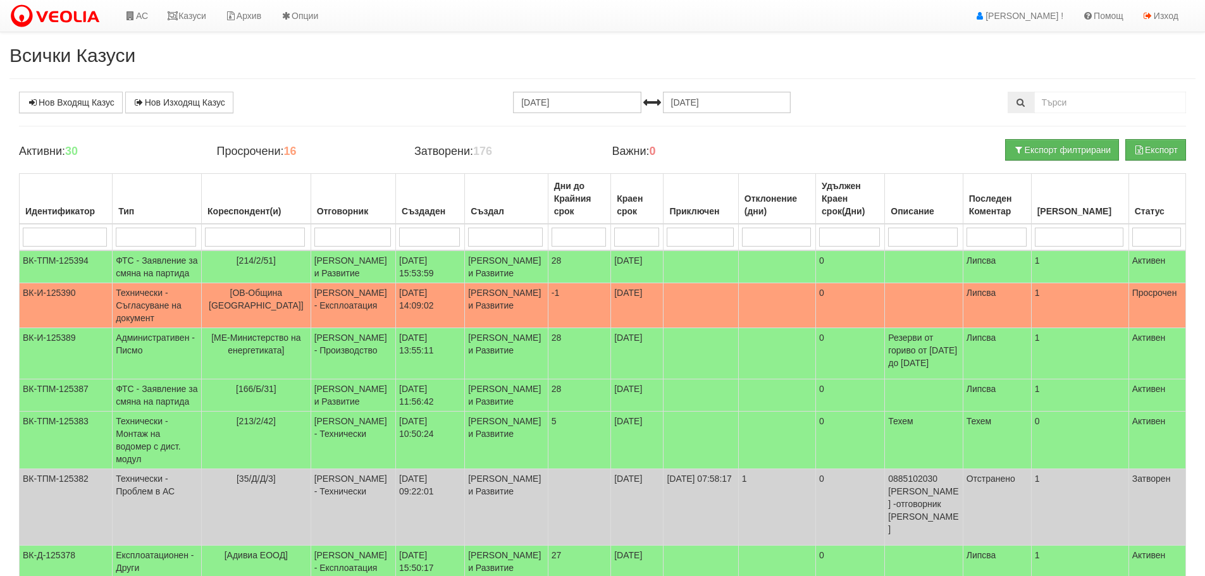
click at [273, 238] on input "search" at bounding box center [255, 237] width 100 height 19
type input "1"
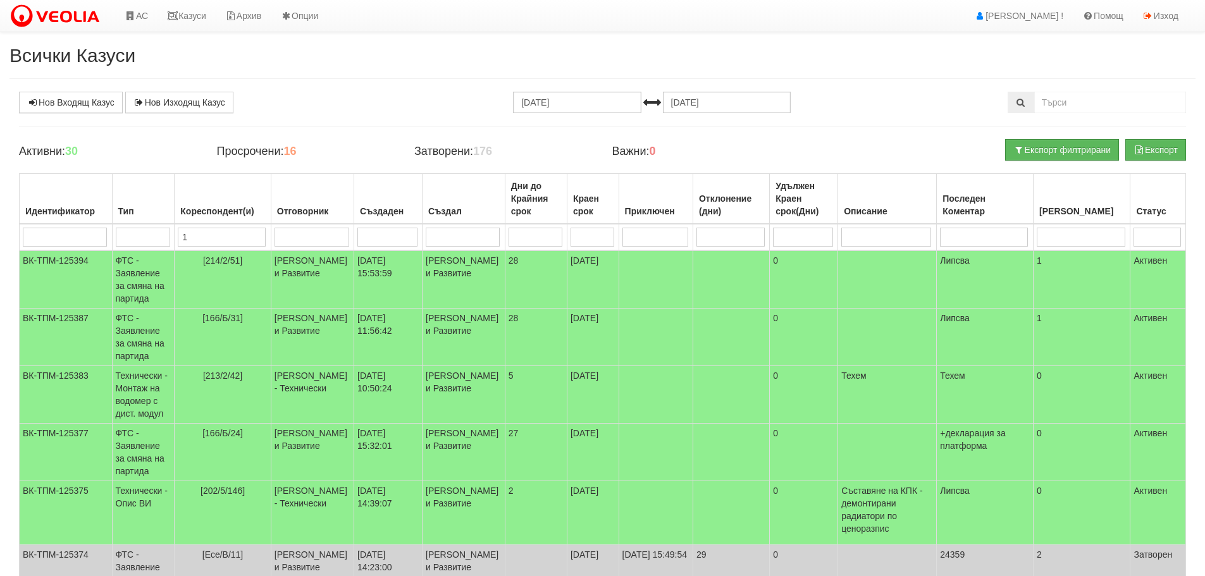
type input "10"
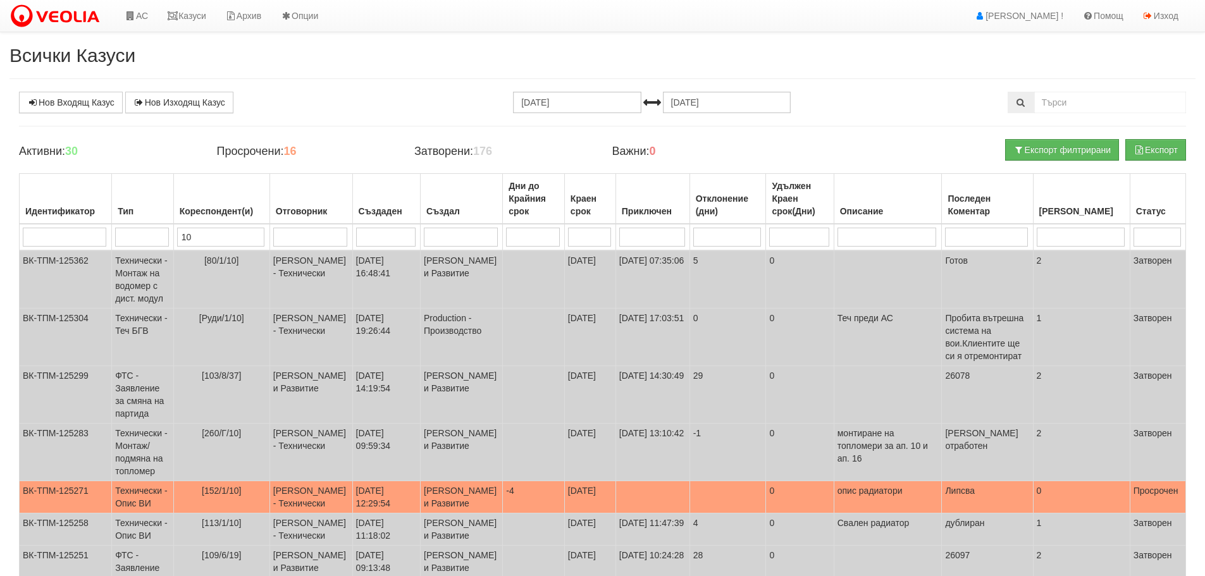
type input "106"
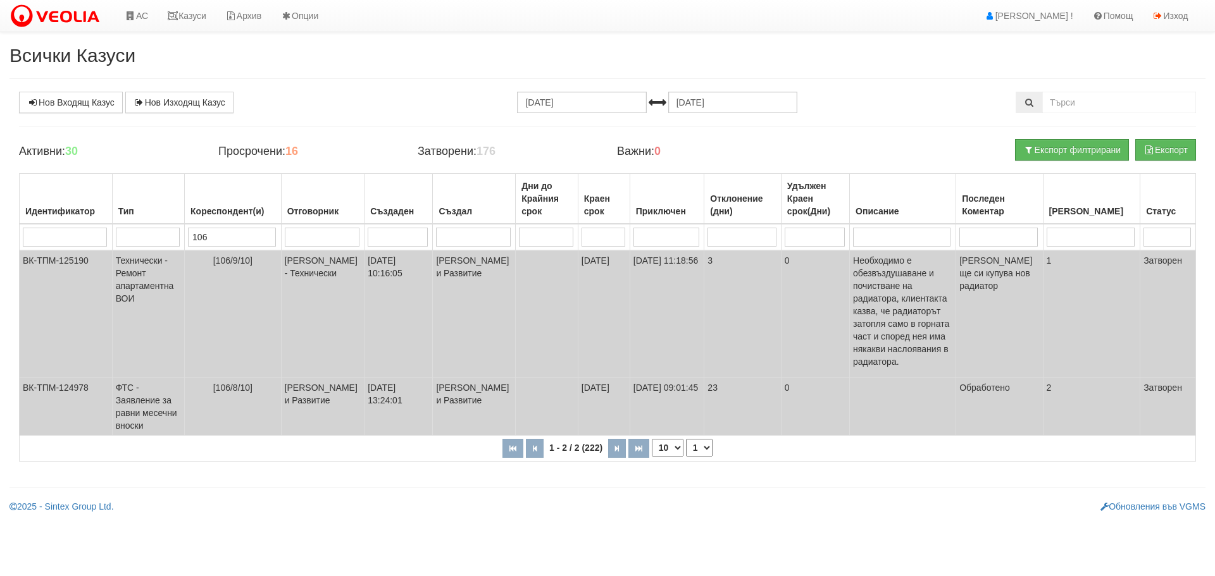
type input "106"
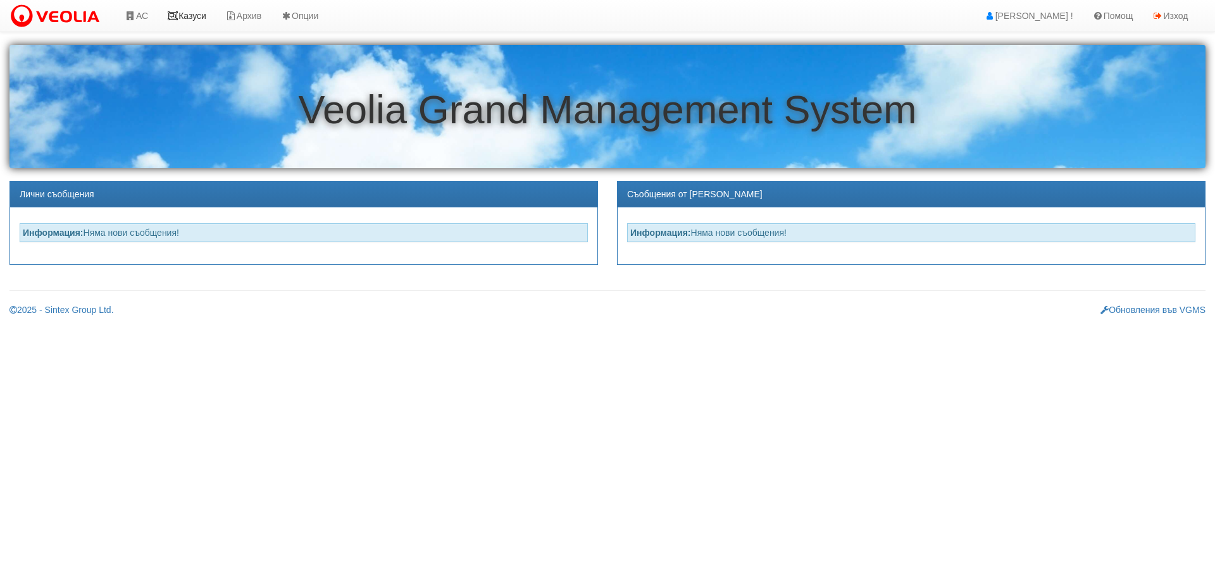
click at [197, 17] on link "Казуси" at bounding box center [187, 16] width 58 height 32
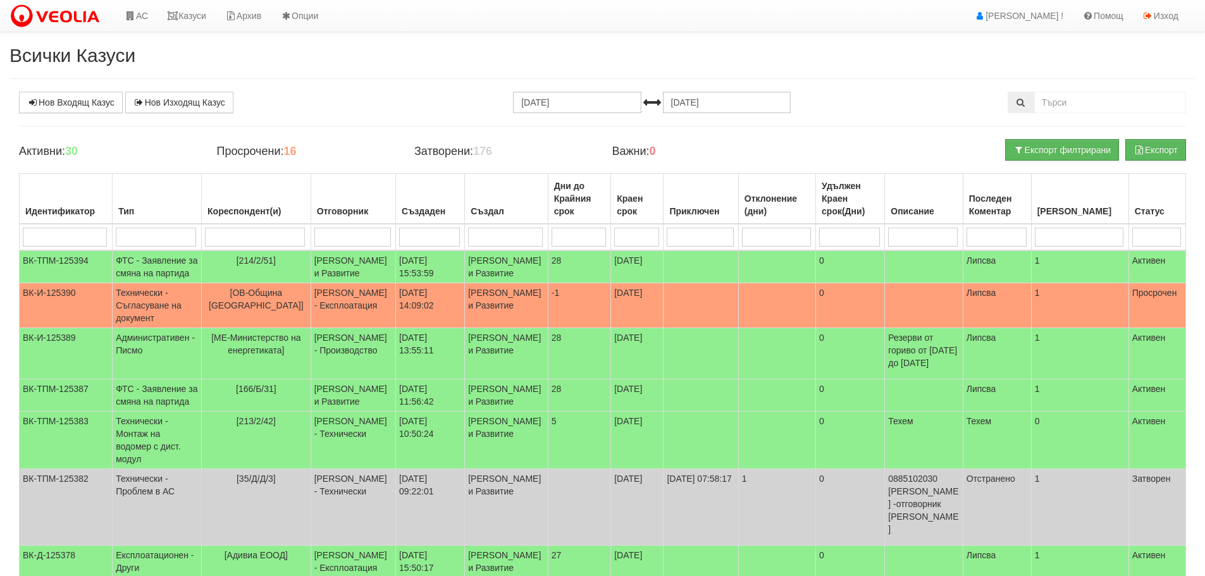
click at [267, 237] on input "search" at bounding box center [255, 237] width 100 height 19
type input "1"
type input "10"
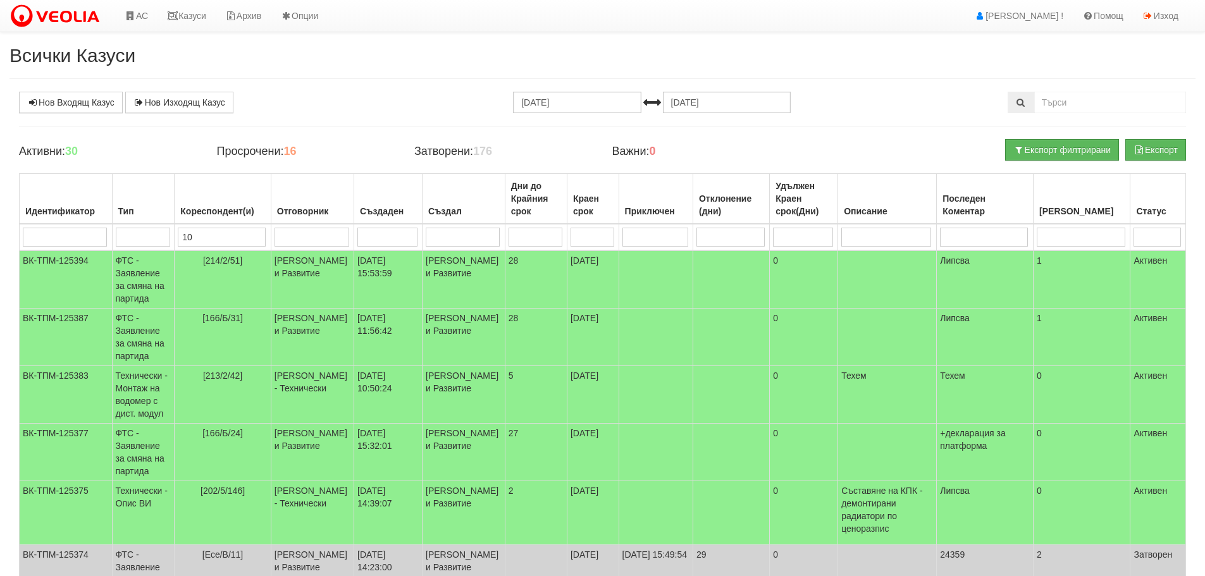
type input "10"
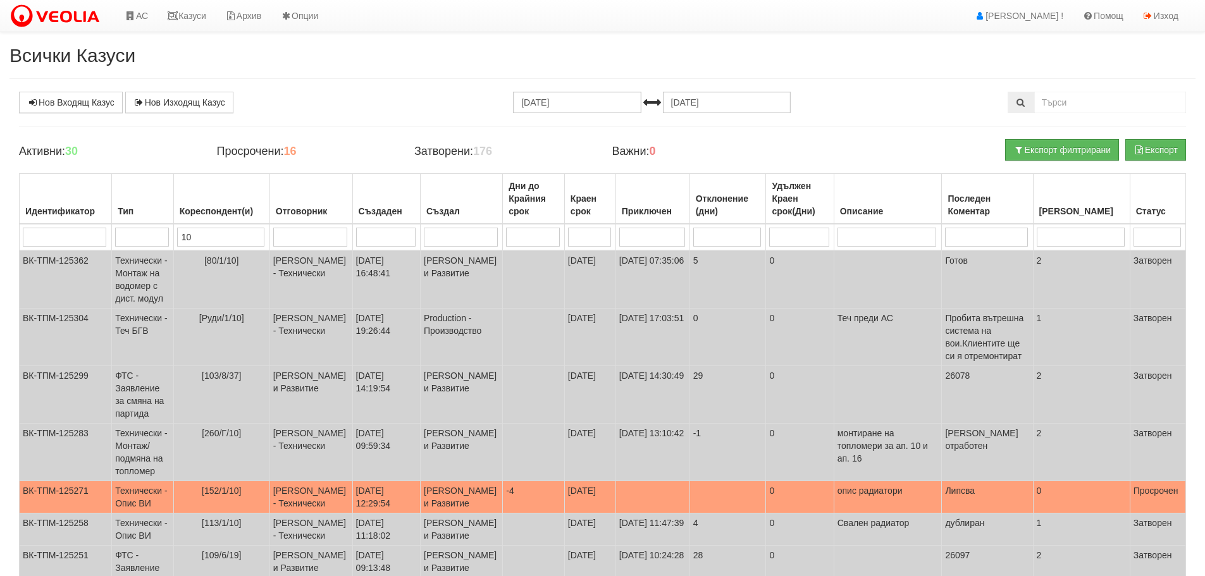
type input "106"
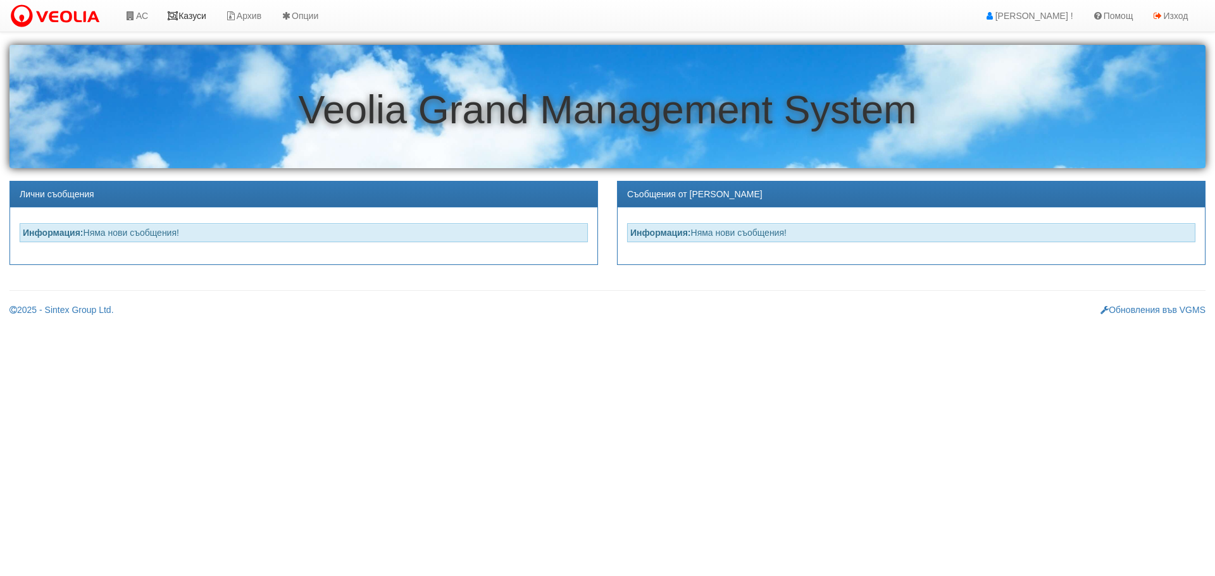
click at [204, 13] on link "Казуси" at bounding box center [187, 16] width 58 height 32
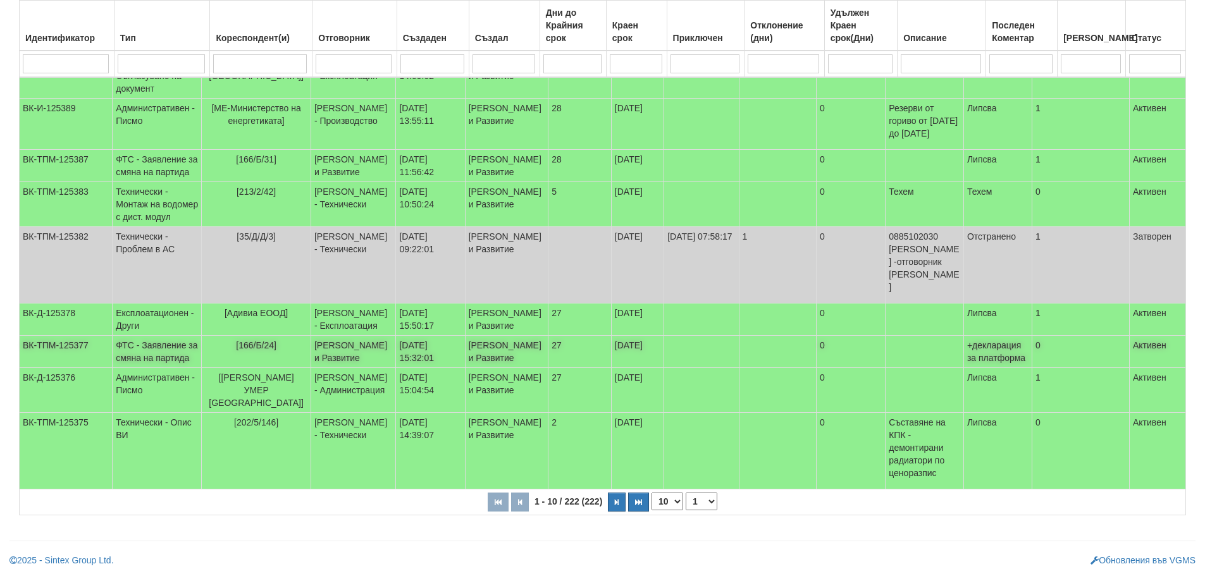
scroll to position [331, 0]
click at [699, 504] on select "1 2 3 4 5 6 10 15 20 23" at bounding box center [702, 502] width 32 height 18
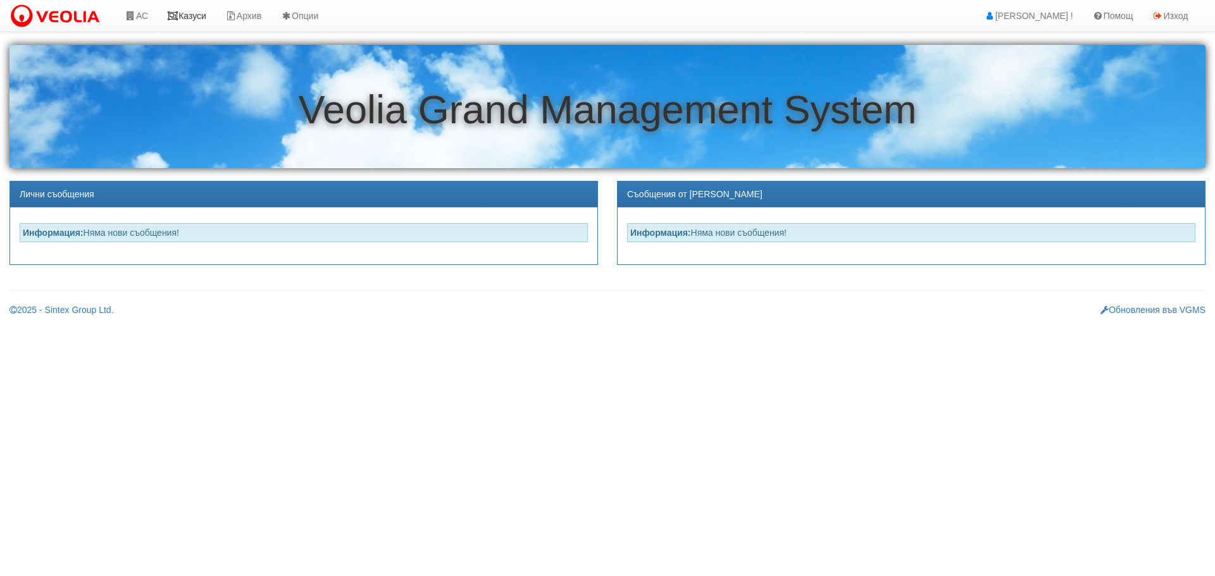
click at [199, 16] on link "Казуси" at bounding box center [187, 16] width 58 height 32
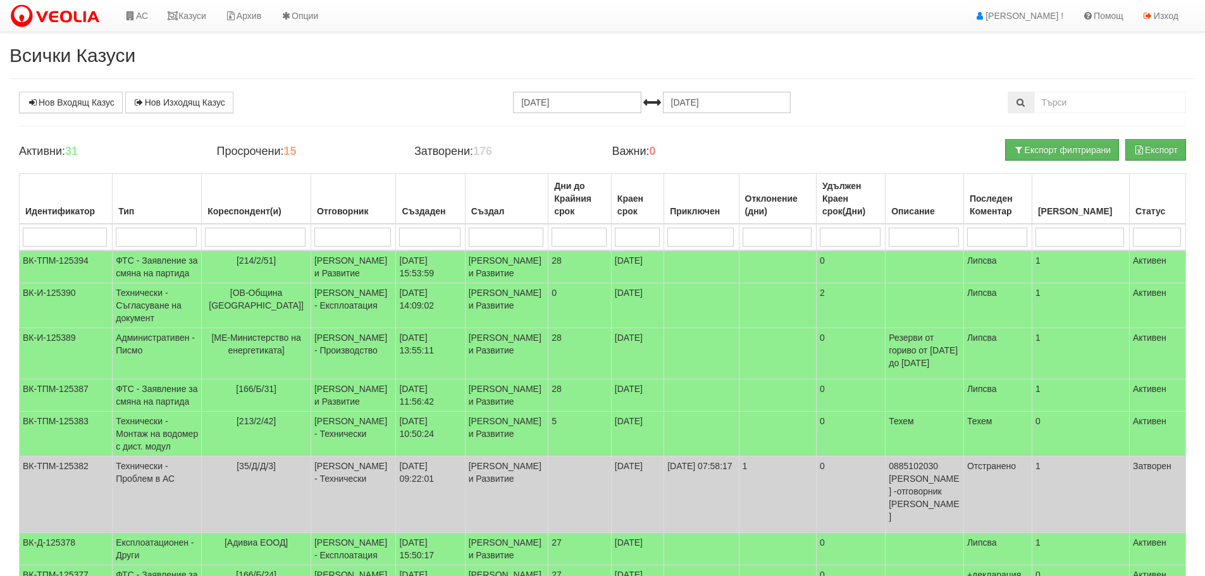
click at [268, 240] on input "search" at bounding box center [255, 237] width 100 height 19
type input "13"
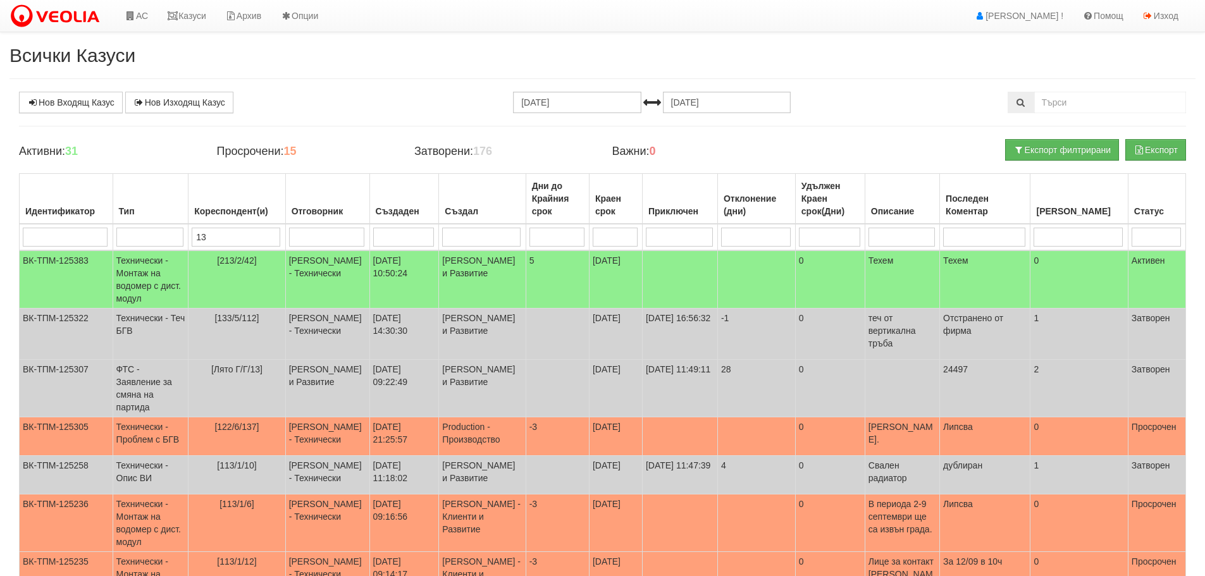
type input "130"
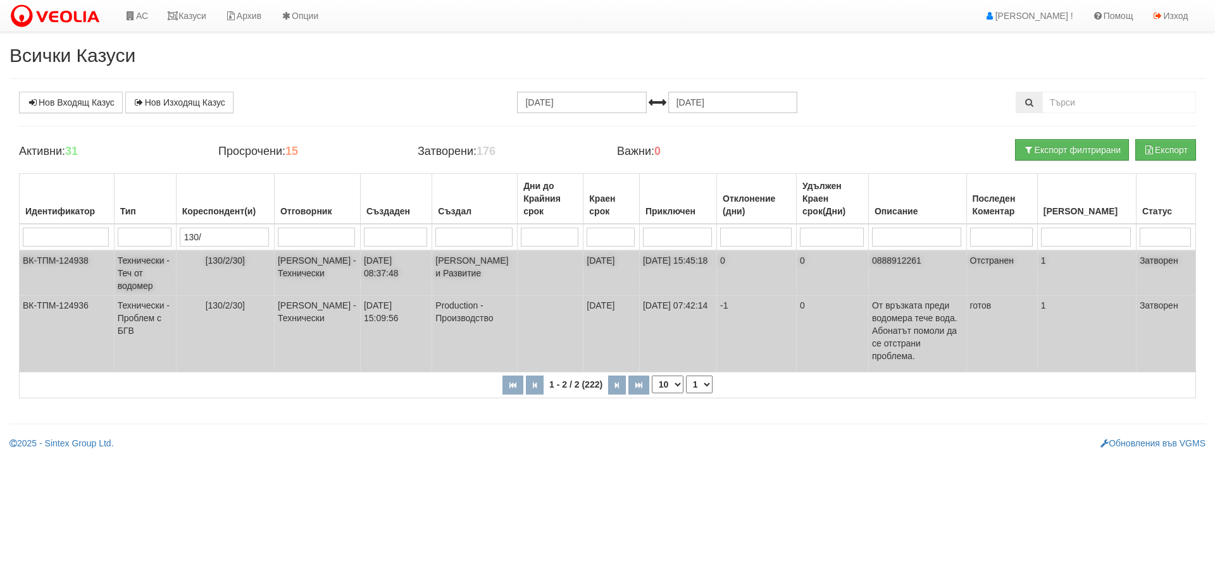
type input "130/2"
type input "130/2/"
type input "130/2/4"
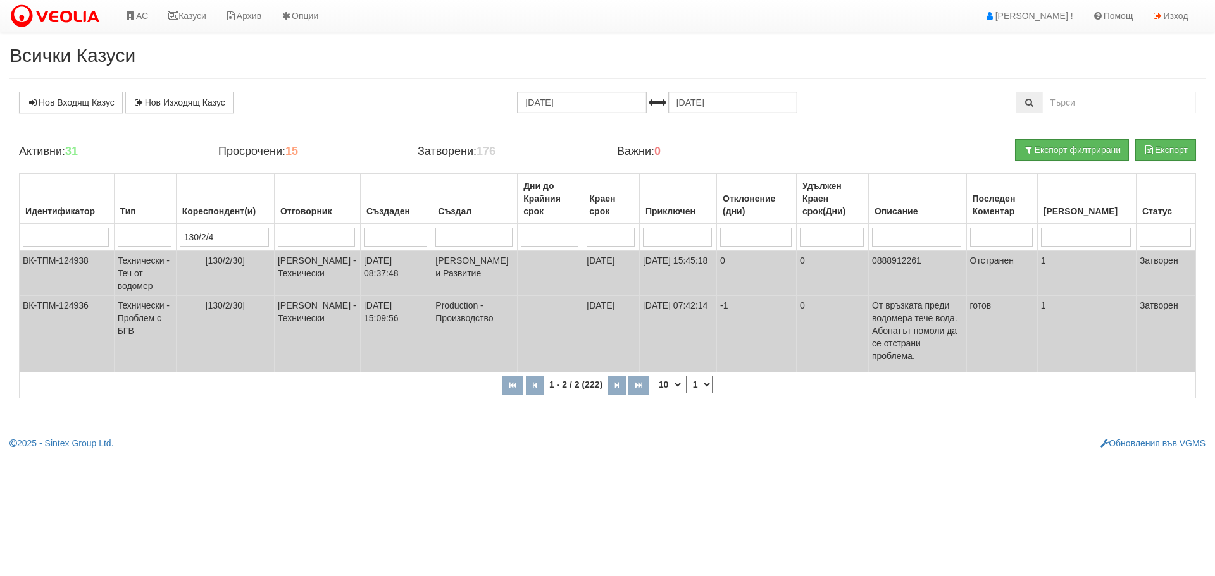
type input "130/2/4"
type input "130/2/47"
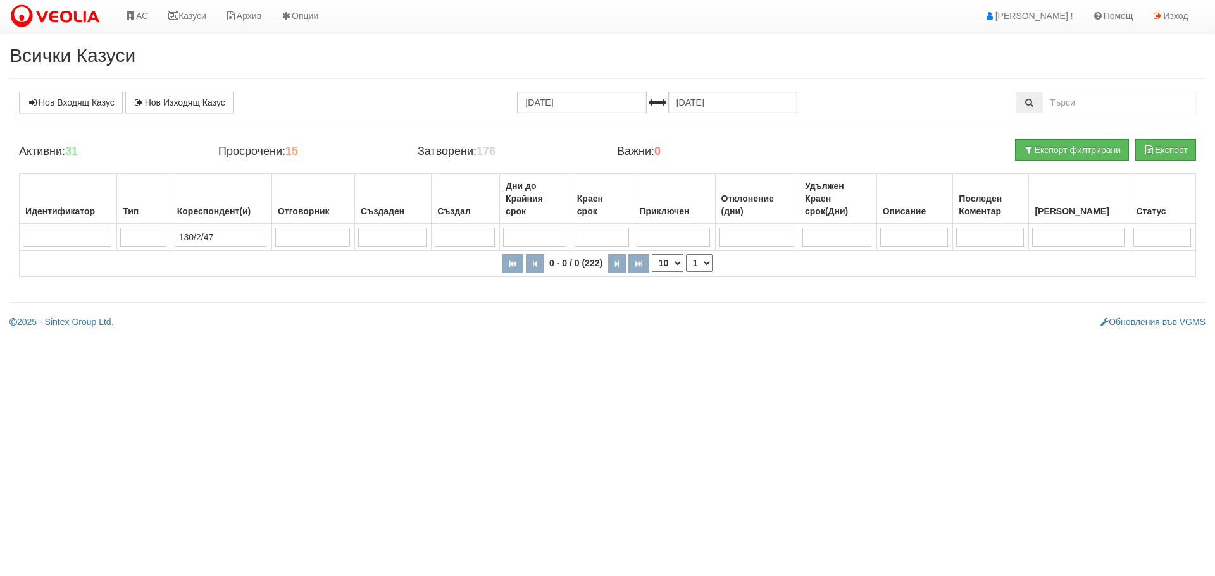
type input "130/2/47"
click at [273, 149] on h4 "Просрочени: 15" at bounding box center [308, 152] width 180 height 13
drag, startPoint x: 229, startPoint y: 235, endPoint x: 171, endPoint y: 238, distance: 57.6
click at [171, 238] on tr "130/2/47" at bounding box center [608, 237] width 1176 height 27
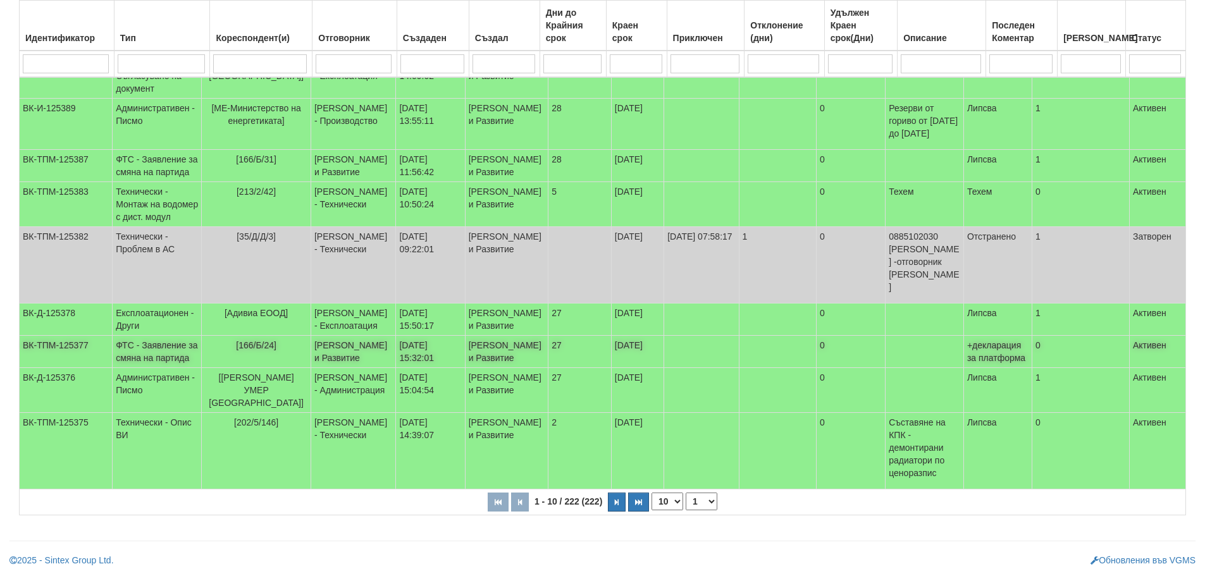
scroll to position [331, 0]
click at [700, 505] on select "1 2 3 4 5 6 10 15 20 23" at bounding box center [702, 502] width 32 height 18
click at [688, 511] on select "1 2 3 4 5 6 10 15 20 23" at bounding box center [702, 502] width 32 height 18
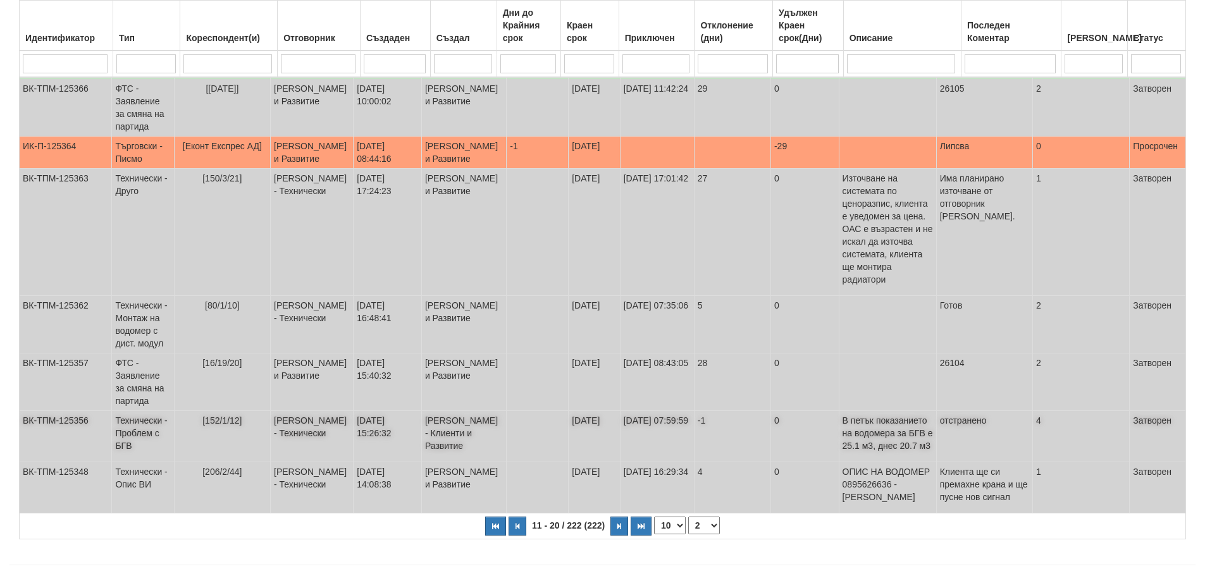
scroll to position [381, 0]
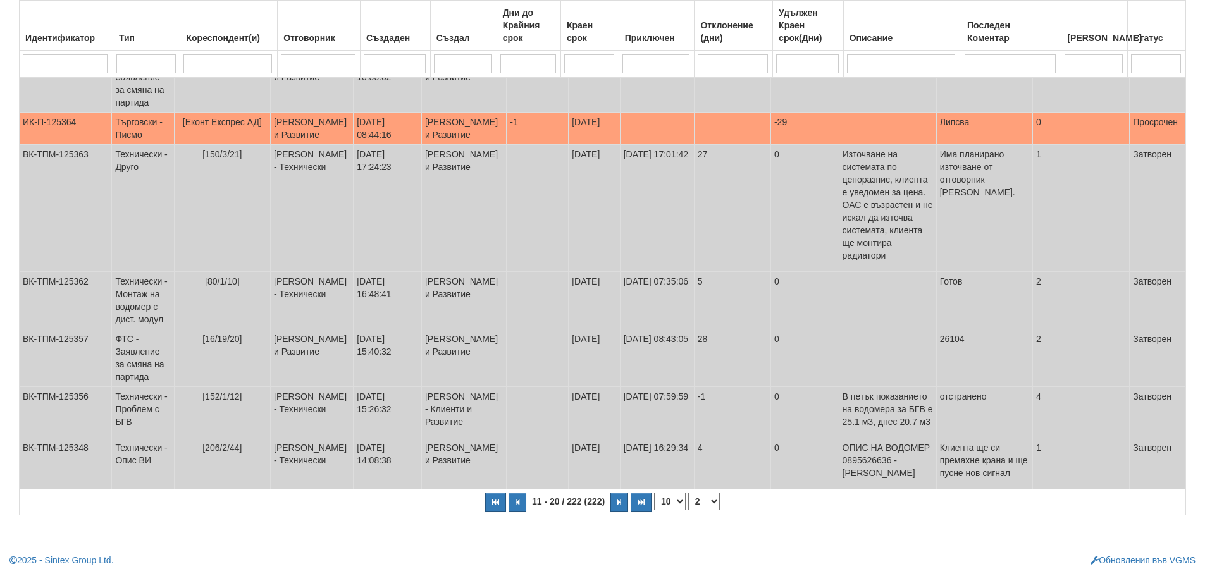
click at [710, 504] on select "1 2 3 4 5 6 7 10 15 20 23" at bounding box center [704, 502] width 32 height 18
click at [688, 493] on select "1 2 3 4 5 6 7 10 15 20 23" at bounding box center [704, 502] width 32 height 18
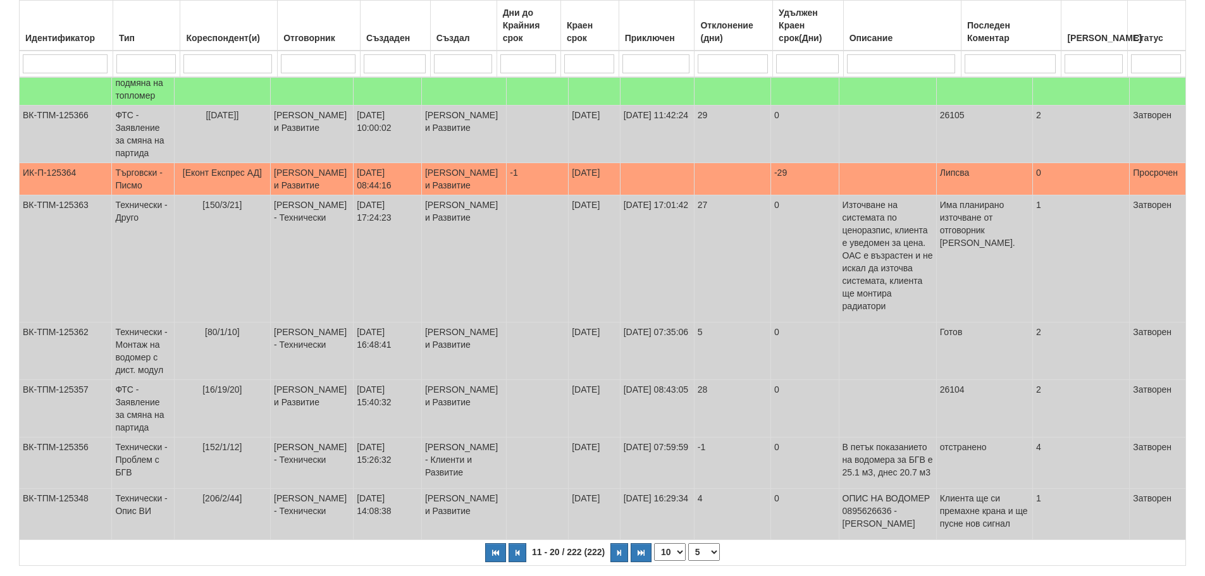
select select "5"
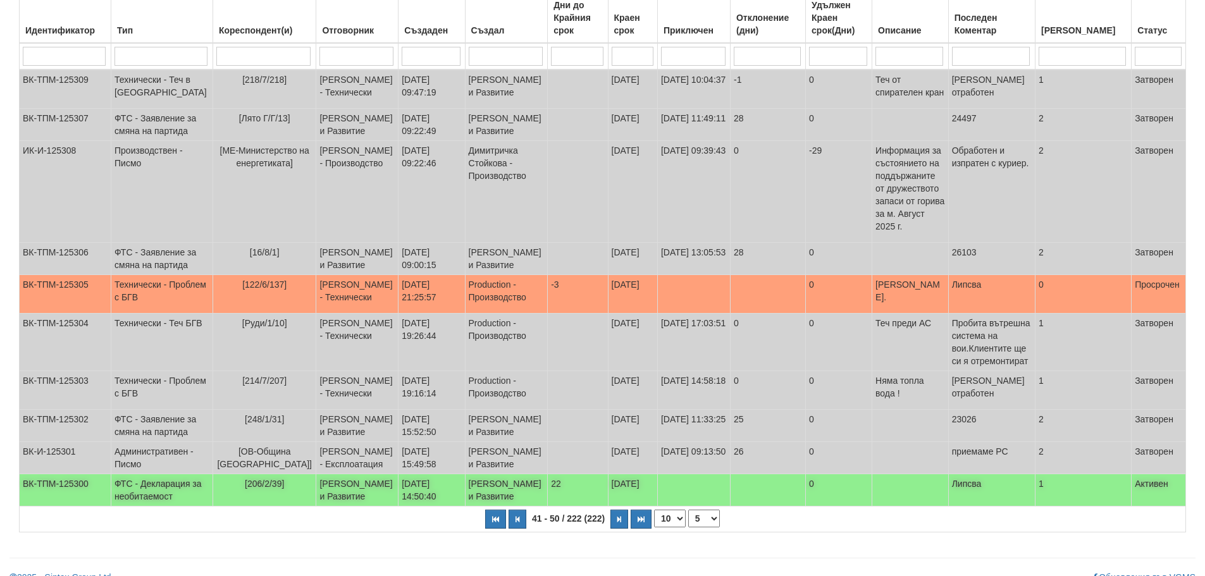
scroll to position [128, 0]
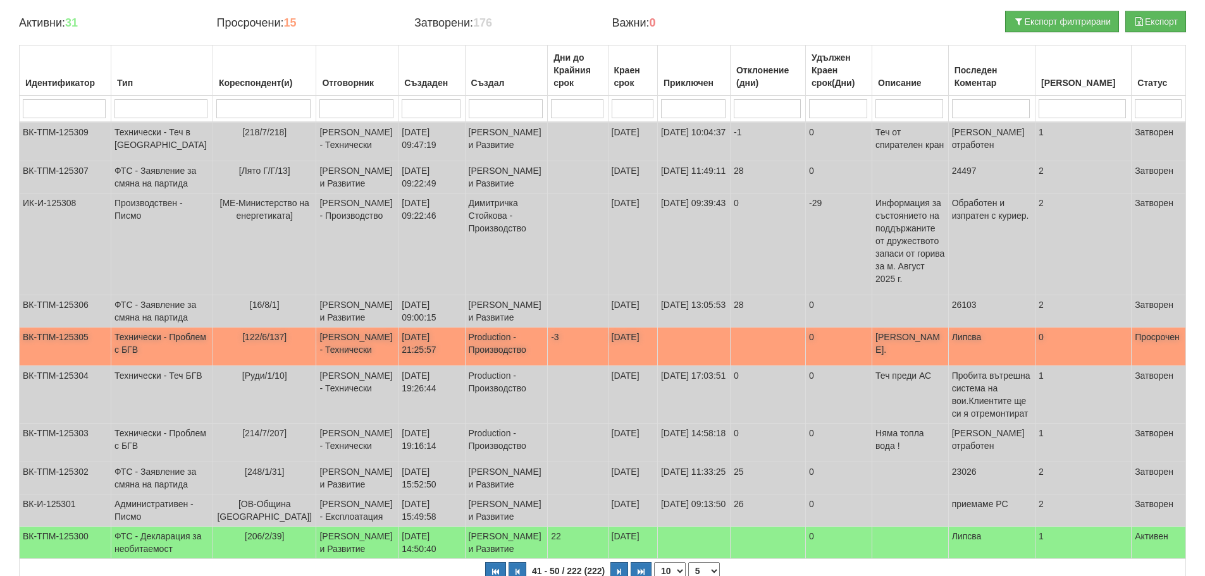
click at [148, 366] on td "Технически - Проблем с БГВ" at bounding box center [162, 347] width 102 height 39
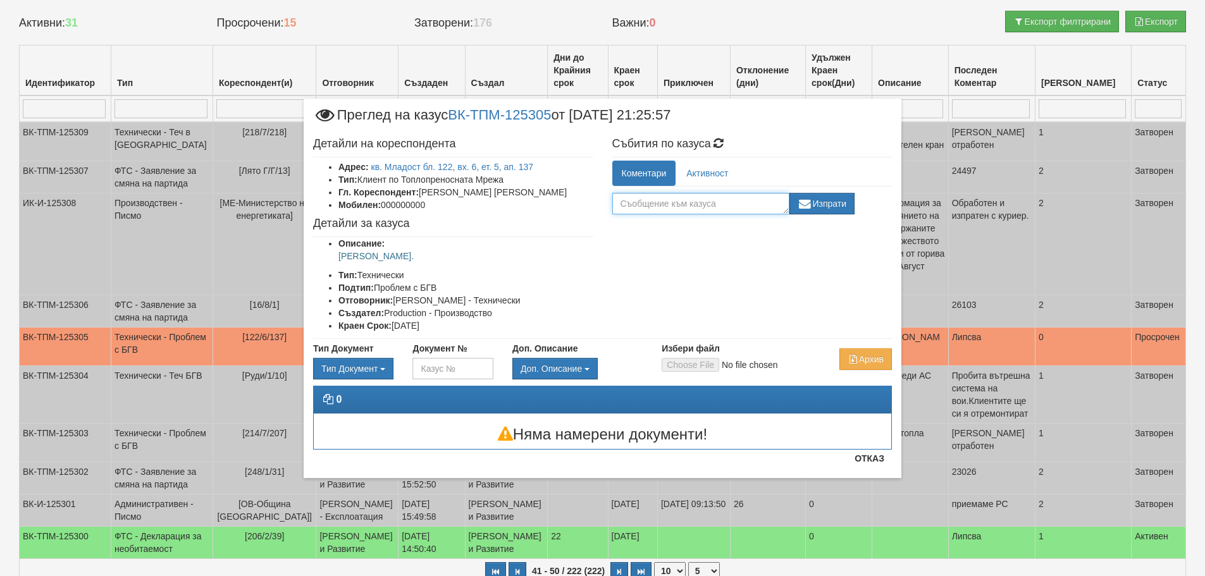
click at [728, 200] on textarea at bounding box center [700, 204] width 177 height 22
type textarea "Готов"
click at [841, 209] on button "Изпрати" at bounding box center [822, 204] width 66 height 22
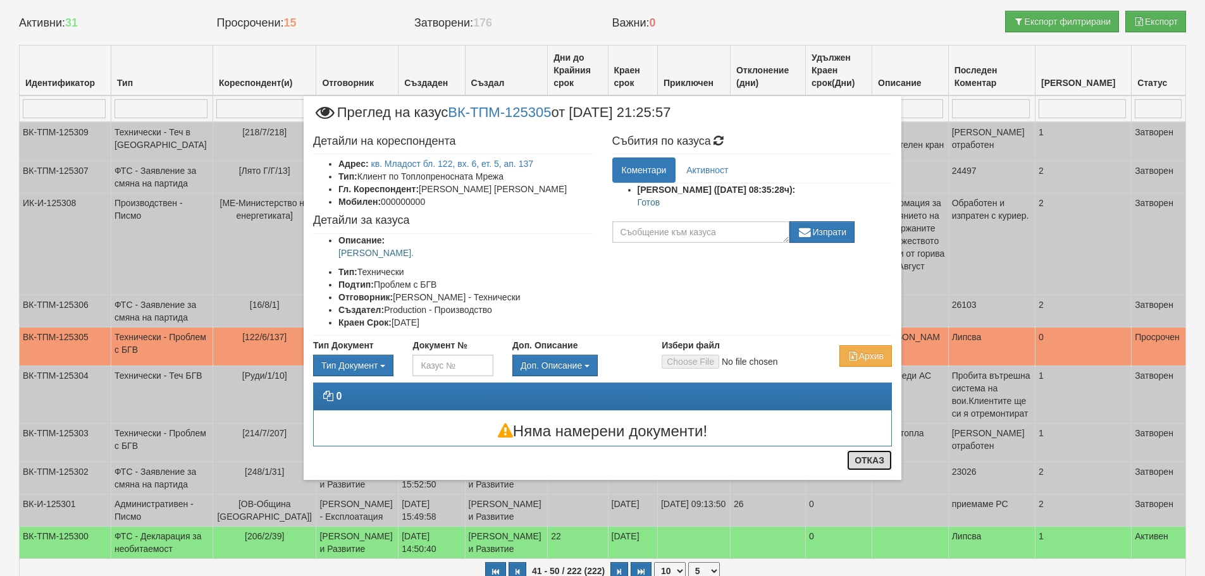
click at [857, 464] on button "Отказ" at bounding box center [869, 460] width 45 height 20
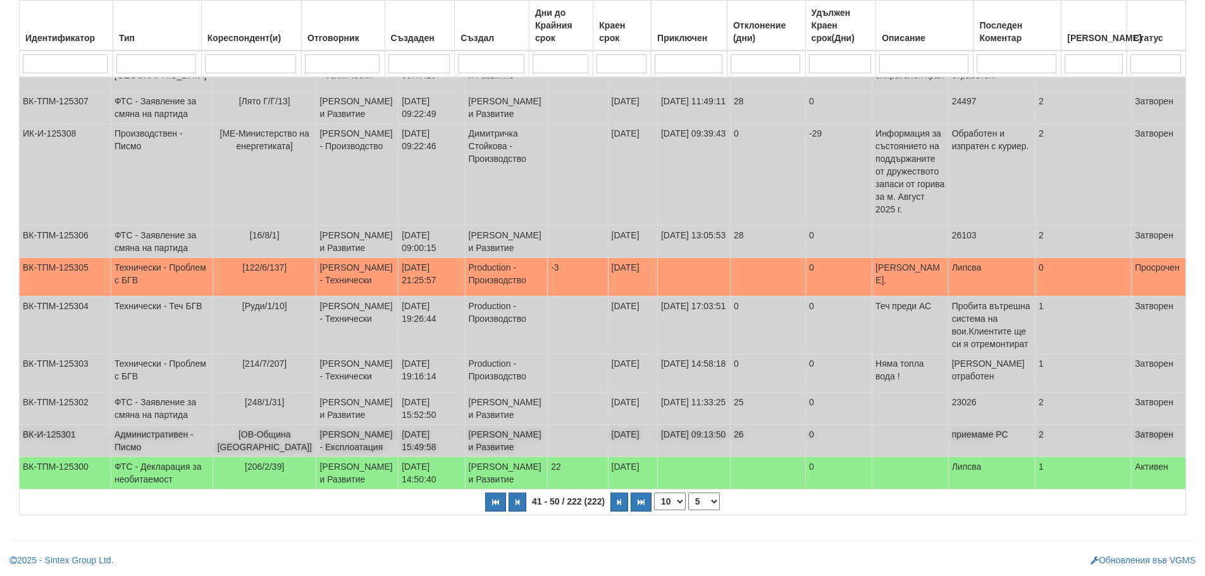
scroll to position [318, 0]
click at [706, 497] on select "1 2 3 4 5 6 7 8 9 10 15 20 23" at bounding box center [704, 502] width 32 height 18
click at [688, 511] on select "1 2 3 4 5 6 7 8 9 10 15 20 23" at bounding box center [704, 502] width 32 height 18
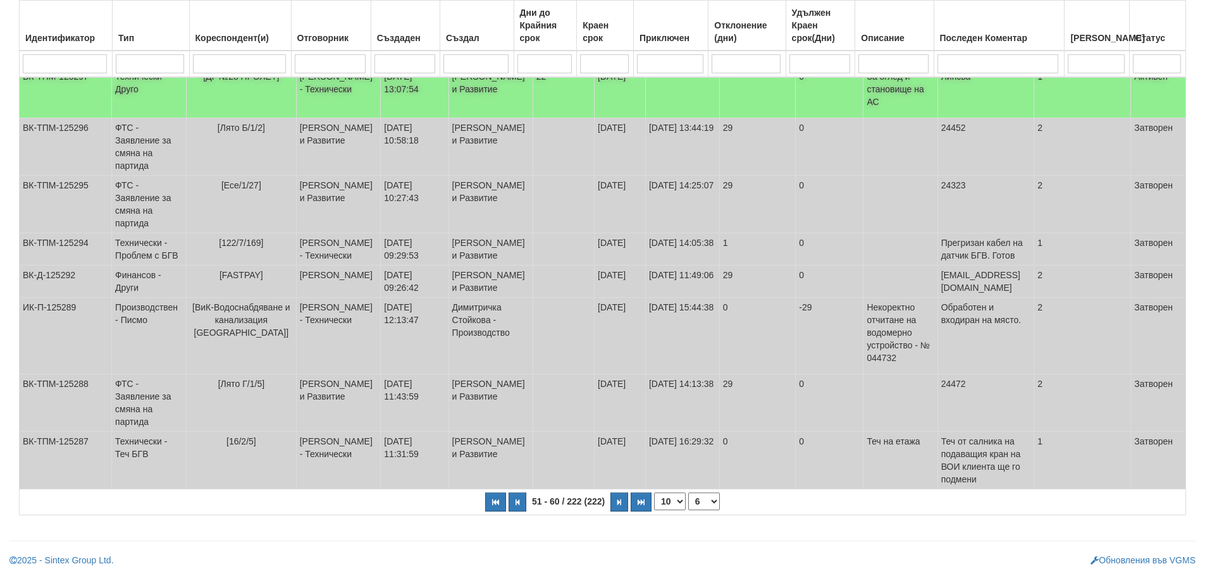
scroll to position [356, 0]
click at [707, 501] on select "1 2 3 4 5 6 7 8 9 10 11 15 20 23" at bounding box center [704, 502] width 32 height 18
click at [688, 493] on select "1 2 3 4 5 6 7 8 9 10 11 15 20 23" at bounding box center [704, 502] width 32 height 18
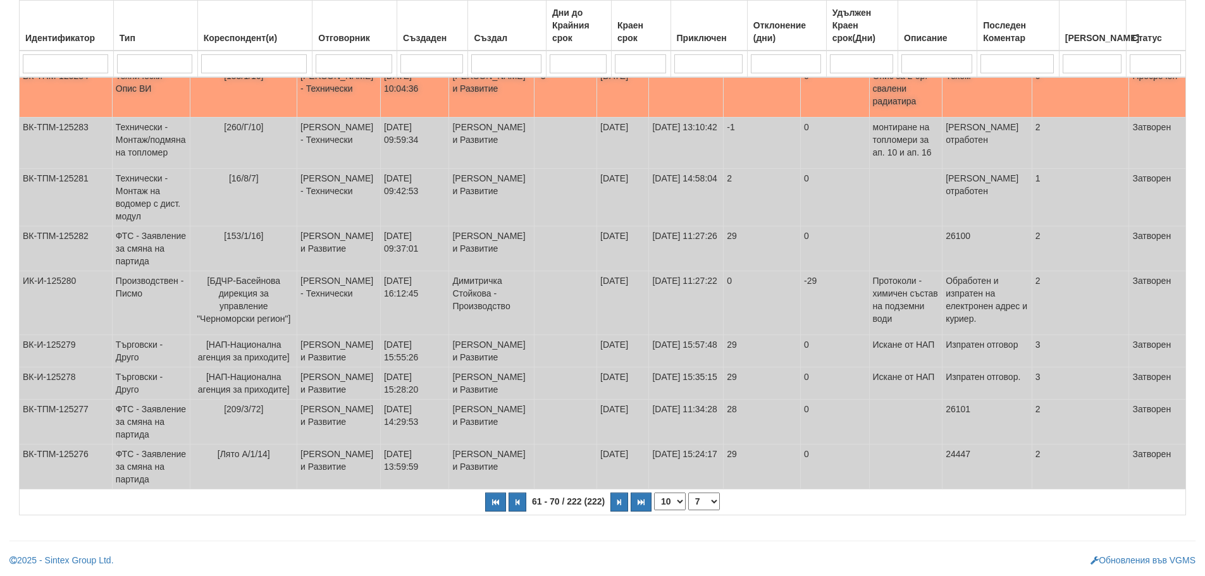
scroll to position [293, 0]
click at [707, 504] on select "1 2 3 4 5 6 7 8 9 10 11 12 15 20 23" at bounding box center [704, 502] width 32 height 18
click at [688, 493] on select "1 2 3 4 5 6 7 8 9 10 11 12 15 20 23" at bounding box center [704, 502] width 32 height 18
select select "8"
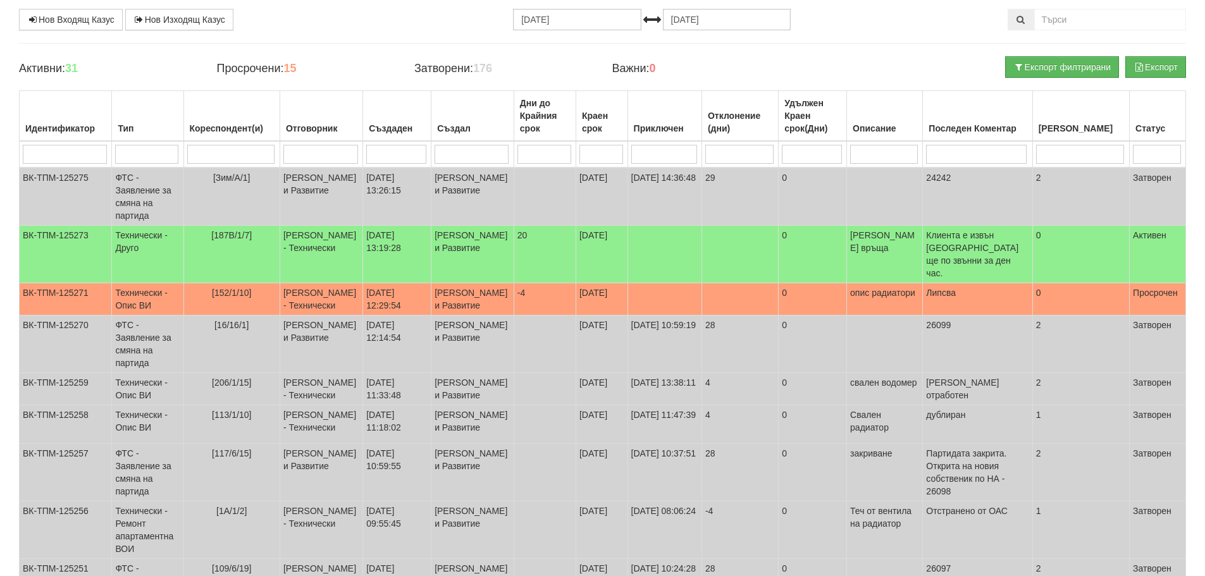
scroll to position [2, 0]
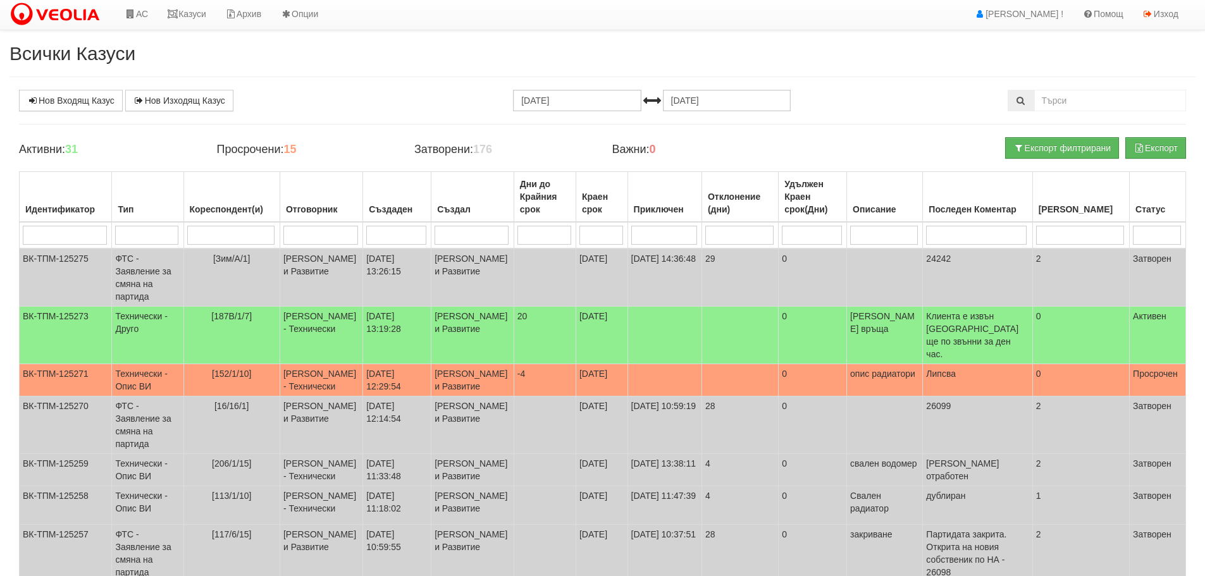
drag, startPoint x: 966, startPoint y: 221, endPoint x: 984, endPoint y: 240, distance: 26.9
